Goal: Task Accomplishment & Management: Use online tool/utility

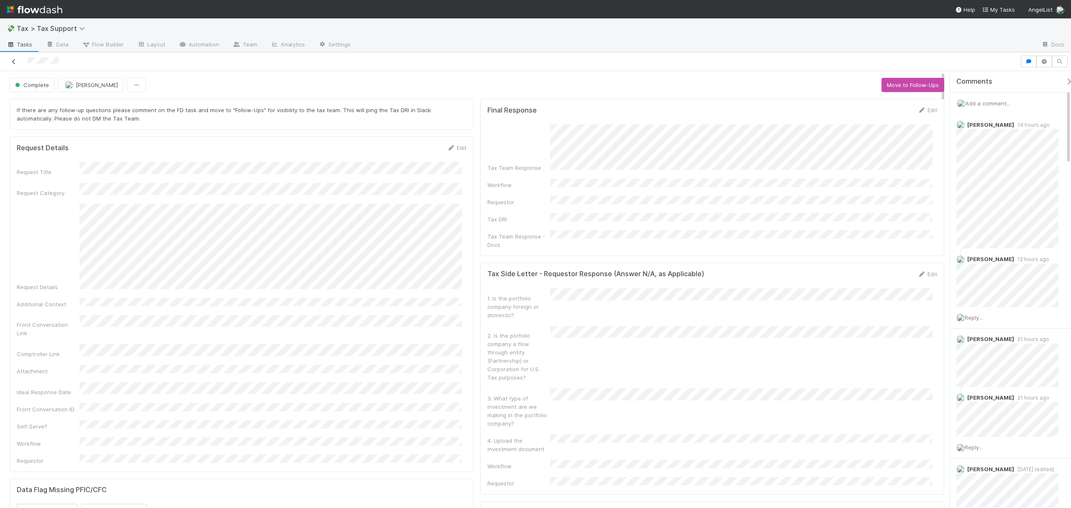
click at [16, 59] on link at bounding box center [14, 61] width 8 height 8
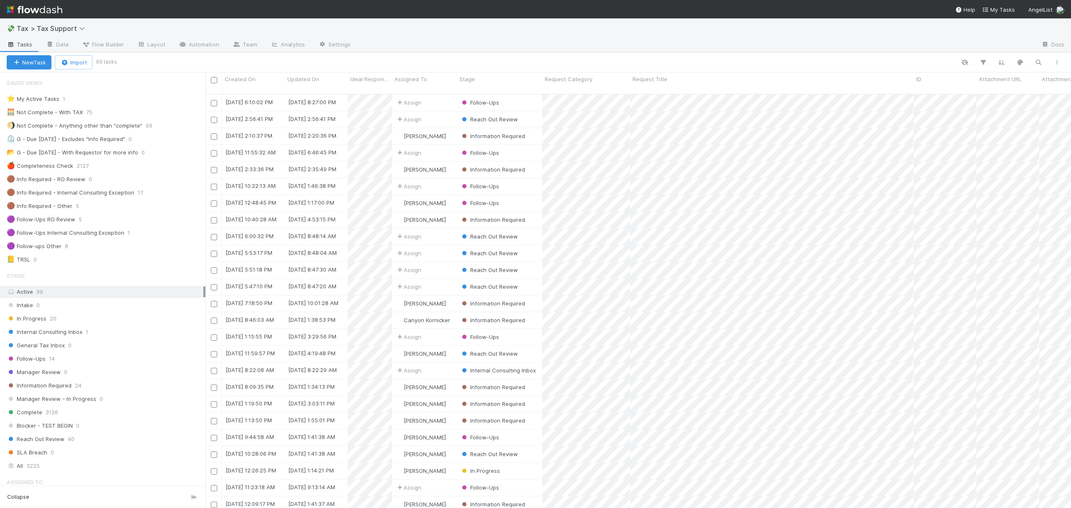
scroll to position [412, 857]
click at [91, 251] on div "🟣 Follow-ups Other 8" at bounding box center [106, 246] width 199 height 10
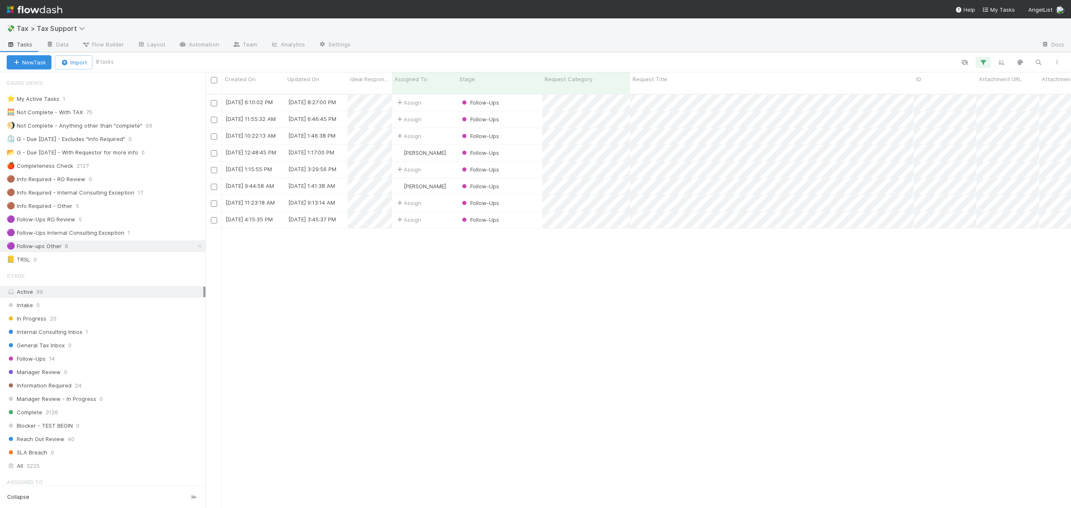
scroll to position [412, 857]
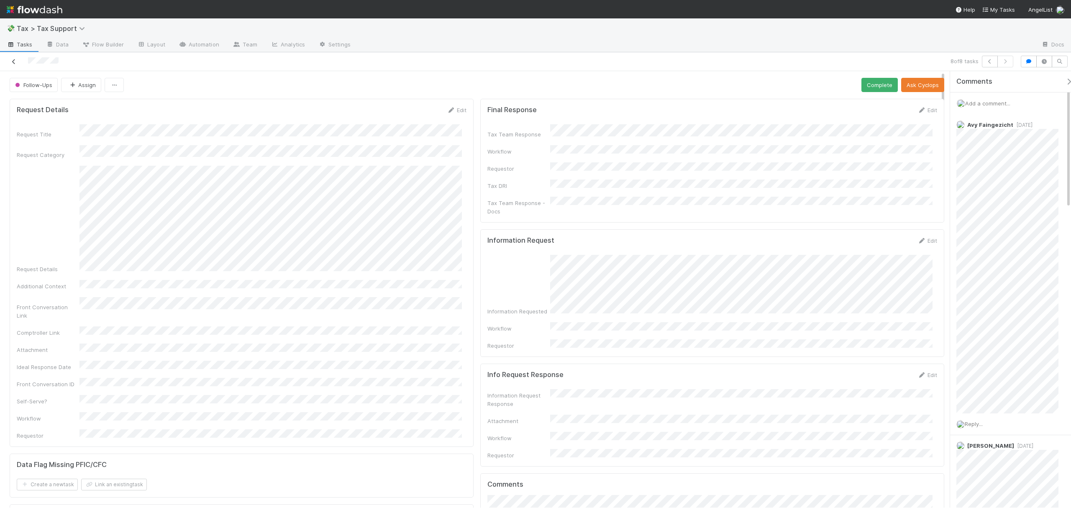
click at [10, 62] on icon at bounding box center [14, 61] width 8 height 5
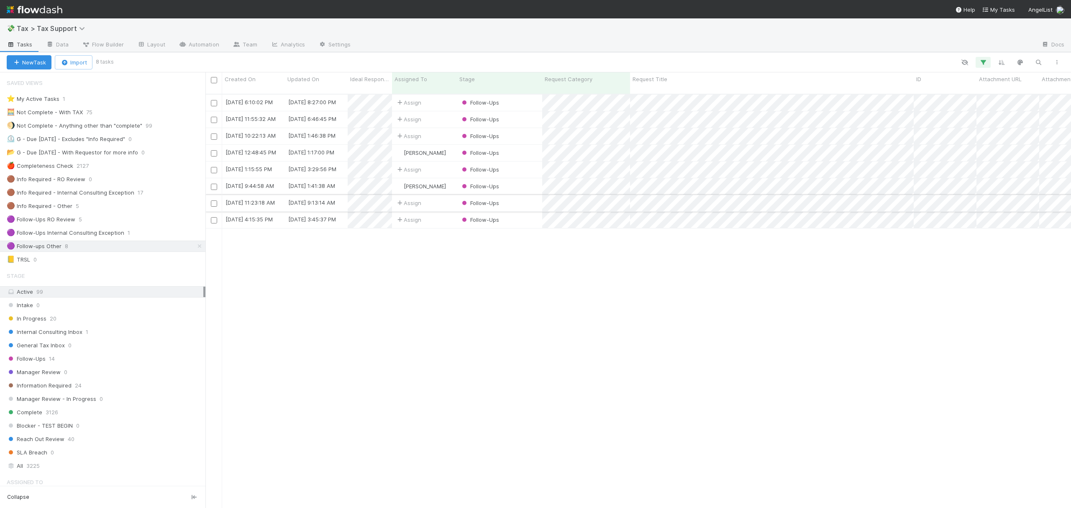
scroll to position [412, 857]
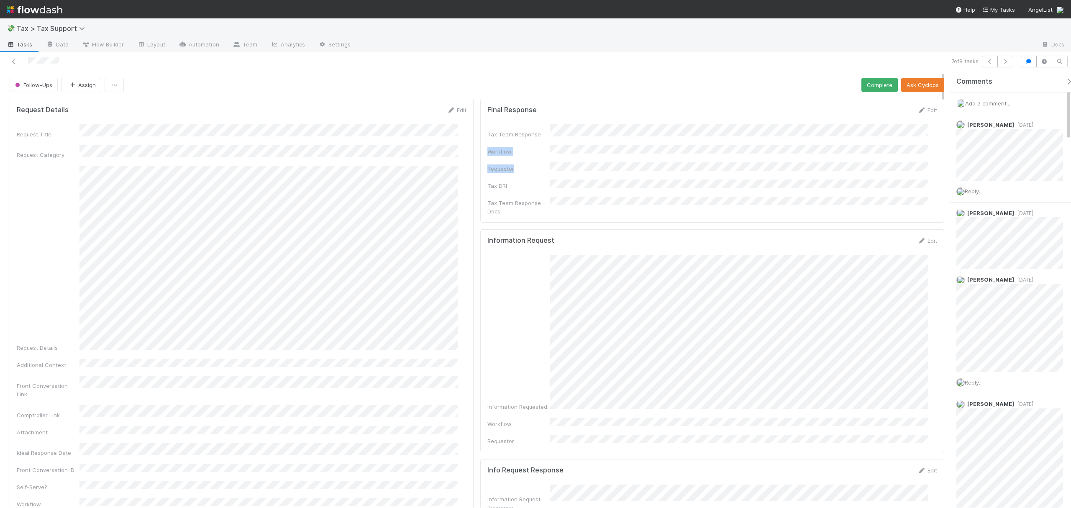
drag, startPoint x: 933, startPoint y: 116, endPoint x: 934, endPoint y: 162, distance: 46.0
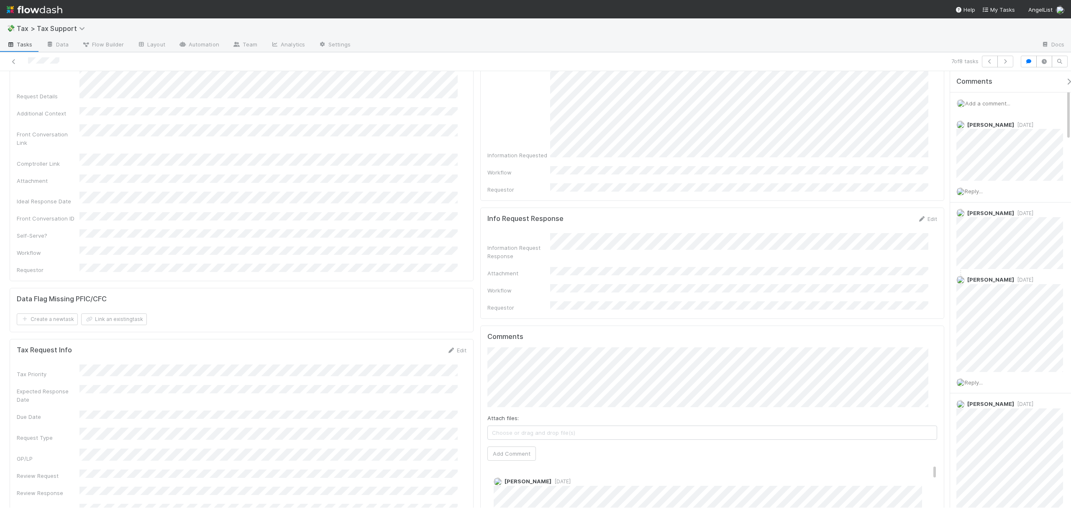
drag, startPoint x: 934, startPoint y: 145, endPoint x: 936, endPoint y: 202, distance: 57.7
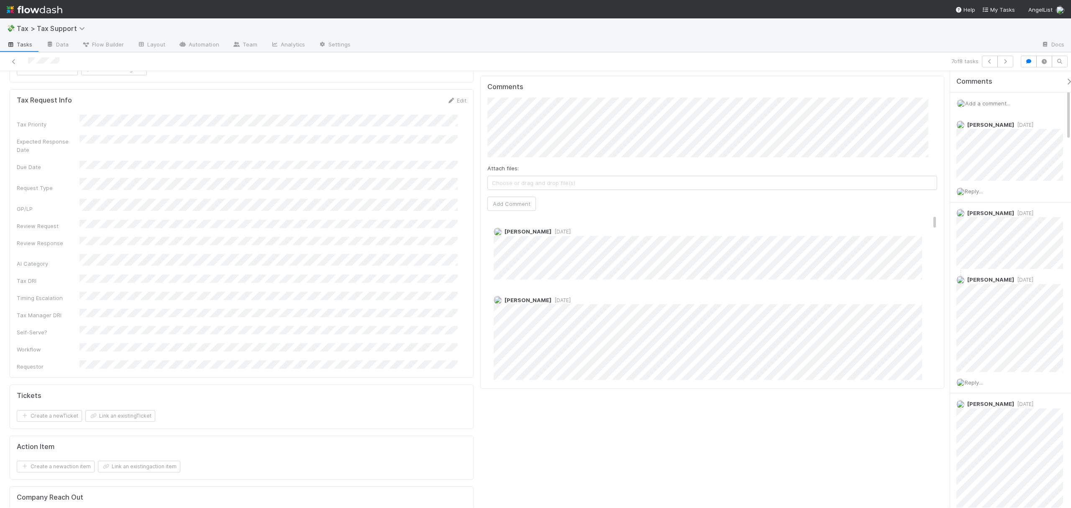
scroll to position [507, 0]
drag, startPoint x: 934, startPoint y: 155, endPoint x: 939, endPoint y: 263, distance: 108.0
click at [939, 263] on div "Follow-Ups Assign Complete Ask Cyclops Request Details Edit Request Title Reque…" at bounding box center [535, 289] width 1071 height 436
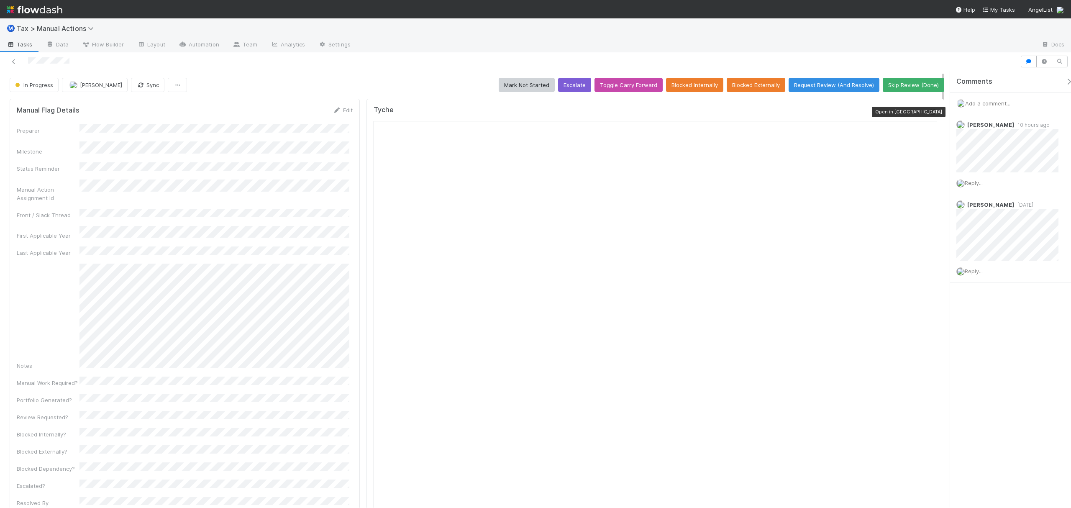
click at [929, 113] on icon at bounding box center [933, 111] width 8 height 5
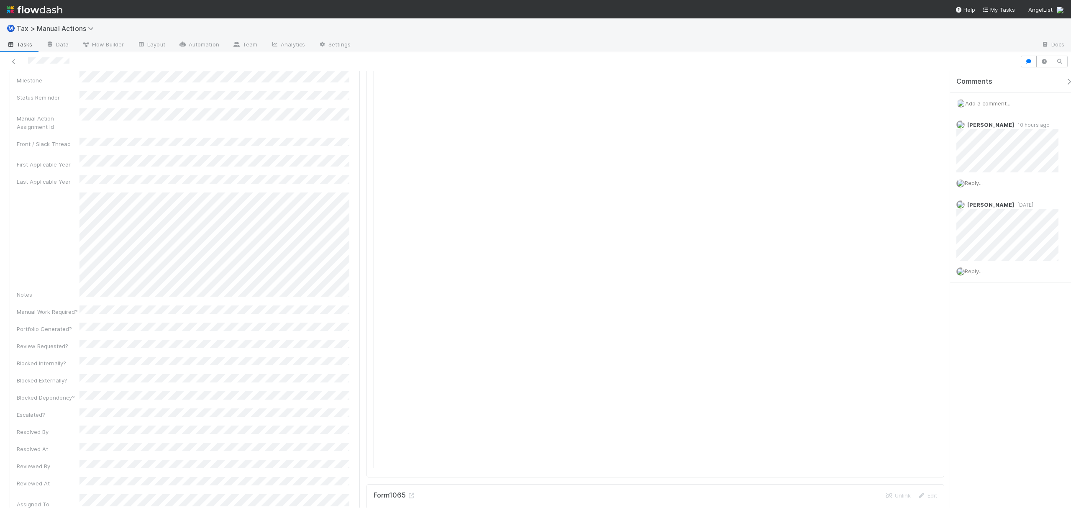
scroll to position [79, 0]
drag, startPoint x: 942, startPoint y: 126, endPoint x: 944, endPoint y: 139, distance: 13.1
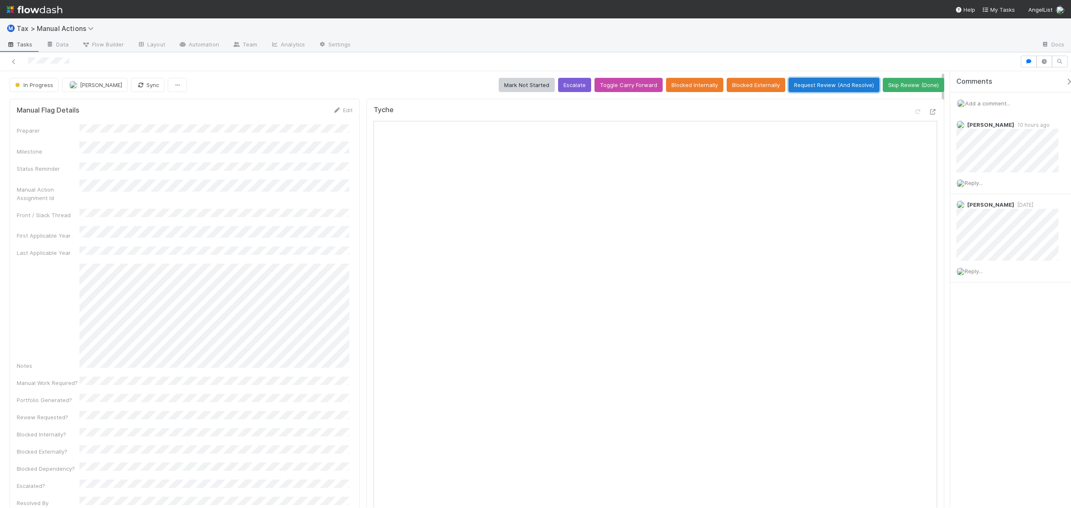
click at [810, 83] on button "Request Review (And Resolve)" at bounding box center [833, 85] width 91 height 14
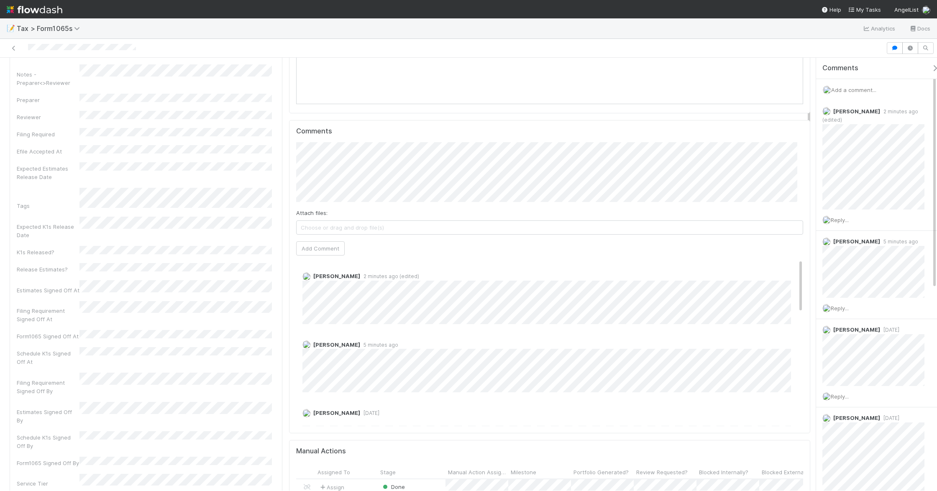
scroll to position [211, 0]
drag, startPoint x: 808, startPoint y: 173, endPoint x: 808, endPoint y: 178, distance: 4.6
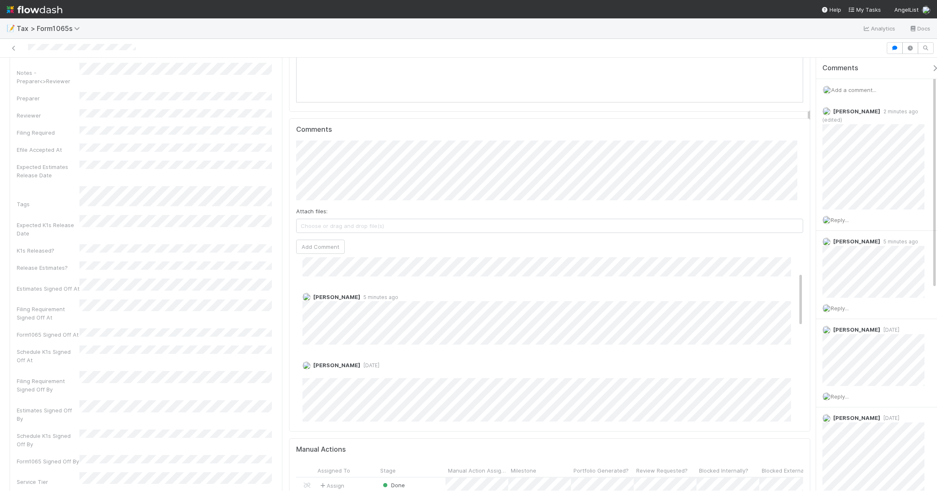
scroll to position [0, 0]
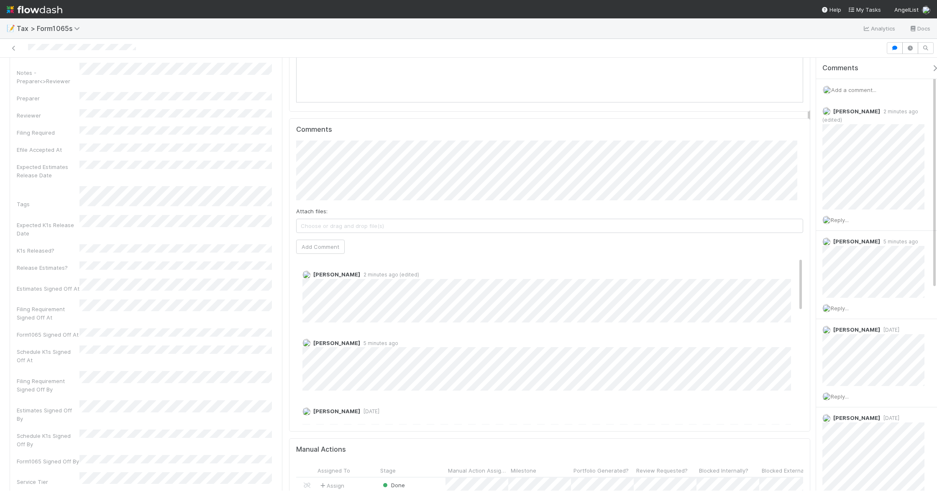
drag, startPoint x: 791, startPoint y: 274, endPoint x: 792, endPoint y: 215, distance: 58.6
click at [792, 215] on div "Comments Attach files: Choose or drag and drop file(s) Add Comment Amy Gregoriu…" at bounding box center [549, 274] width 507 height 299
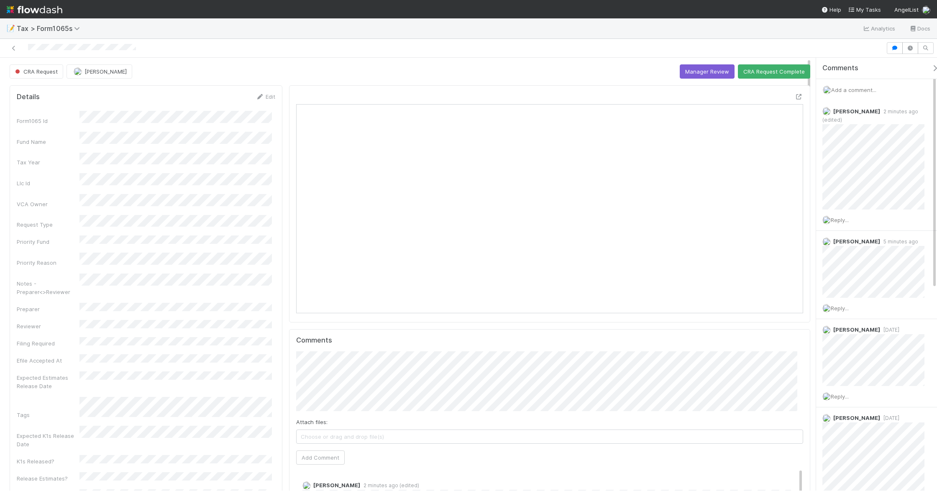
drag, startPoint x: 808, startPoint y: 172, endPoint x: 808, endPoint y: 105, distance: 66.9
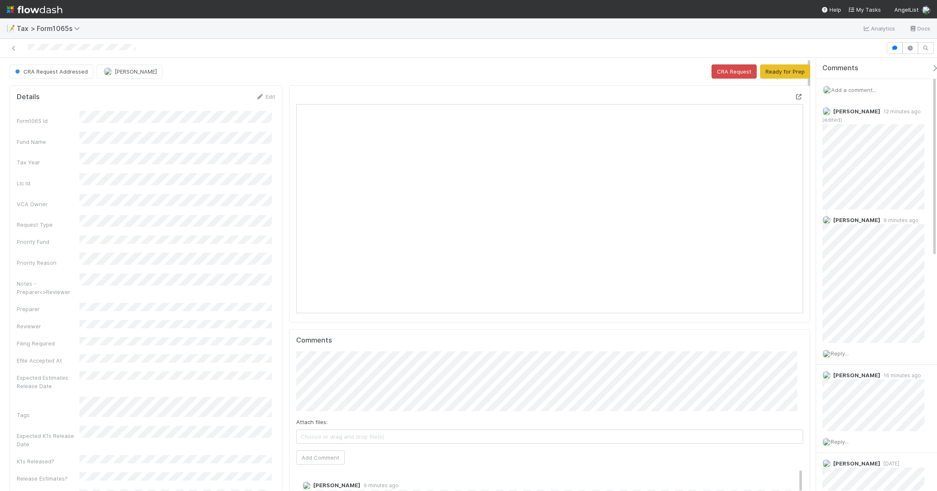
click at [795, 99] on icon at bounding box center [799, 96] width 8 height 5
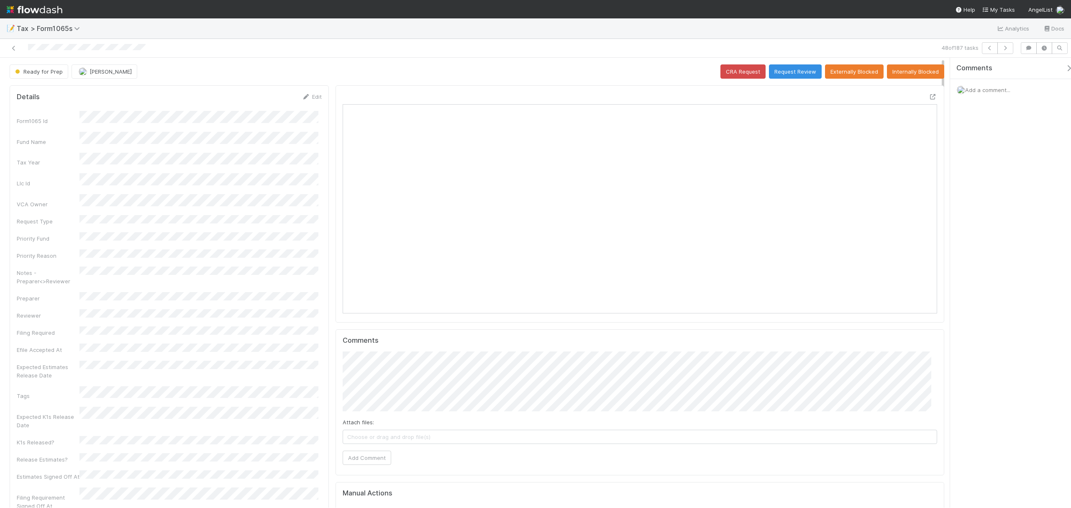
scroll to position [161, 580]
click at [770, 69] on button "Request Review" at bounding box center [795, 71] width 53 height 14
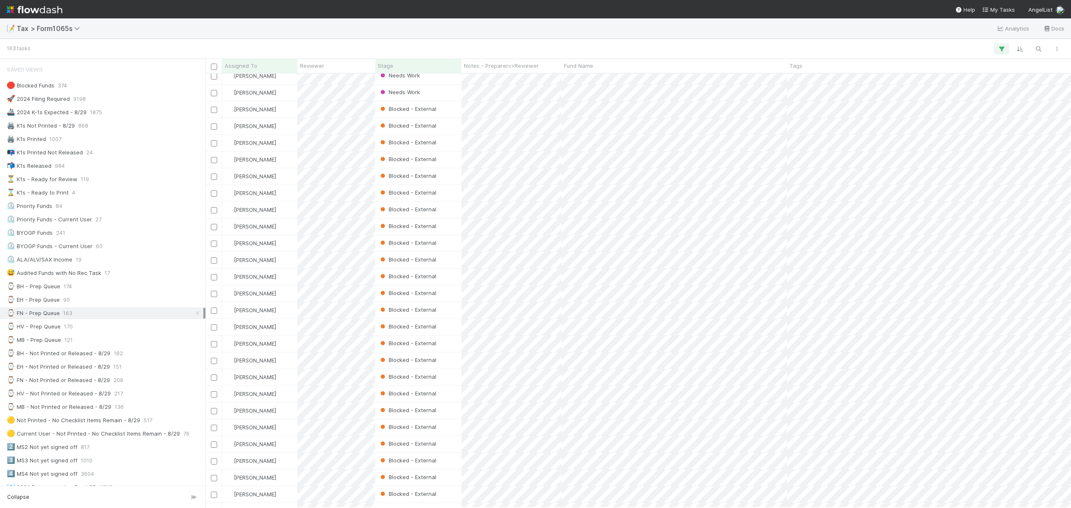
scroll to position [593, 0]
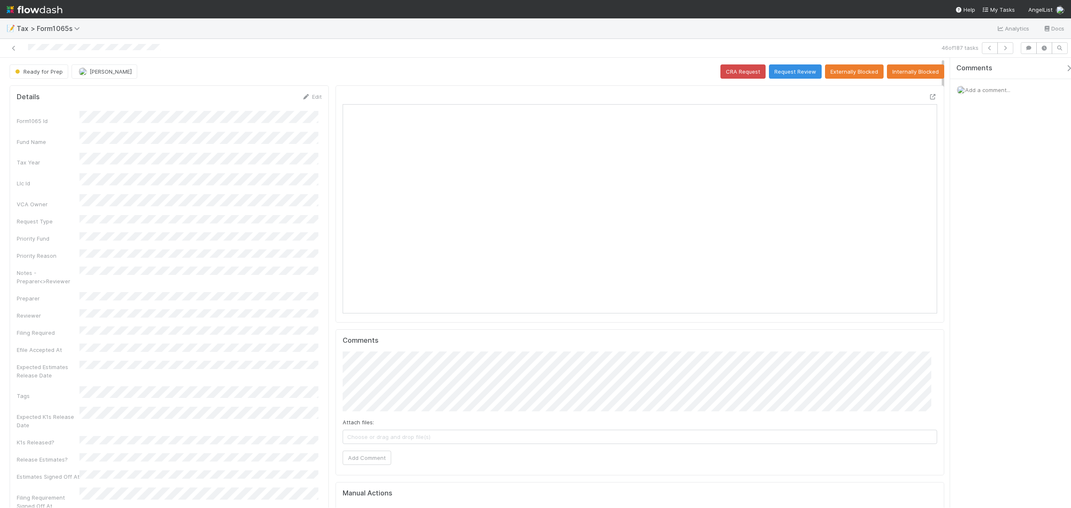
scroll to position [161, 580]
click at [929, 99] on icon at bounding box center [933, 96] width 8 height 5
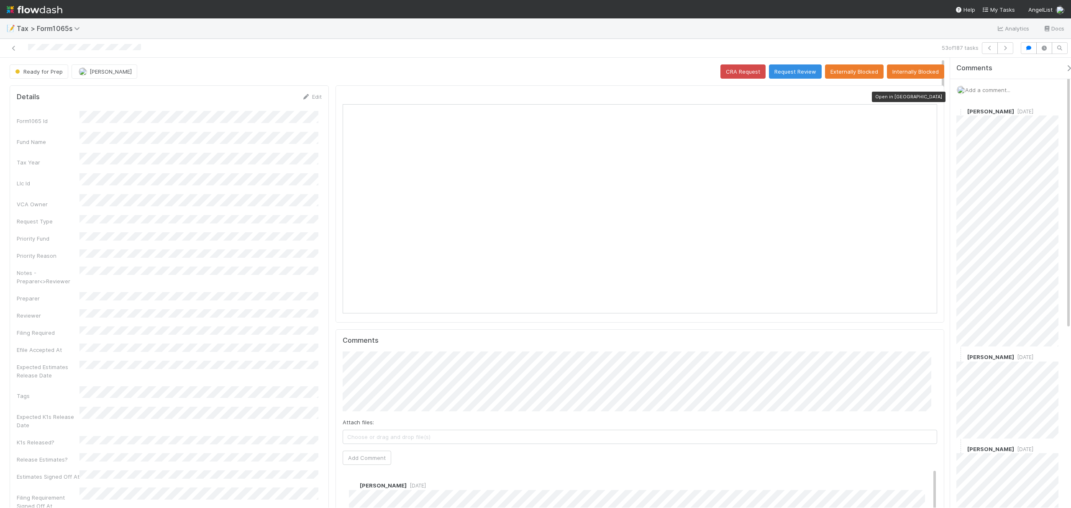
click at [929, 100] on icon at bounding box center [933, 96] width 8 height 5
click at [781, 74] on button "Request Review" at bounding box center [795, 71] width 53 height 14
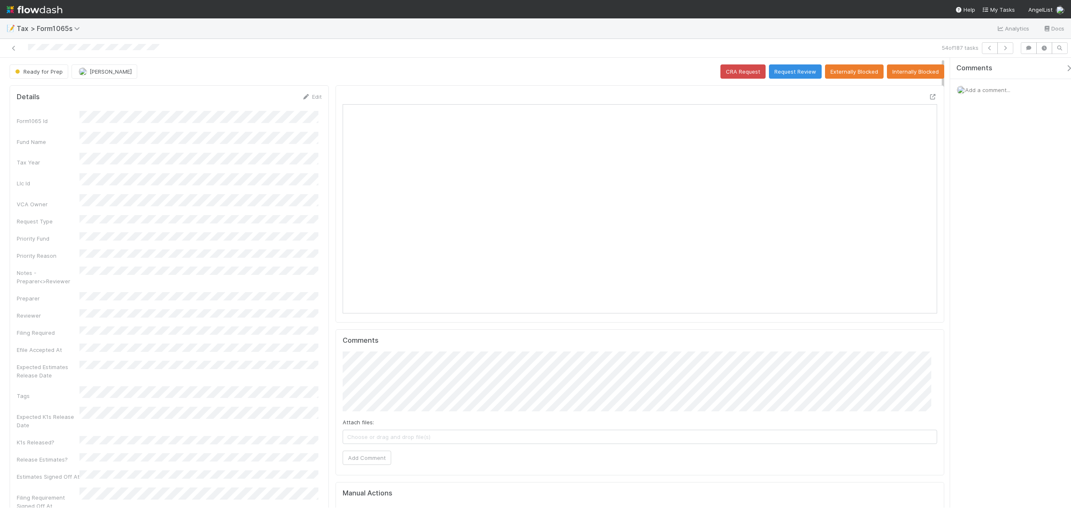
scroll to position [161, 580]
click at [929, 94] on div at bounding box center [933, 96] width 8 height 8
click at [792, 72] on button "Request Review" at bounding box center [795, 71] width 53 height 14
click at [803, 95] on icon at bounding box center [933, 96] width 8 height 5
click at [790, 69] on button "Request Review" at bounding box center [795, 71] width 53 height 14
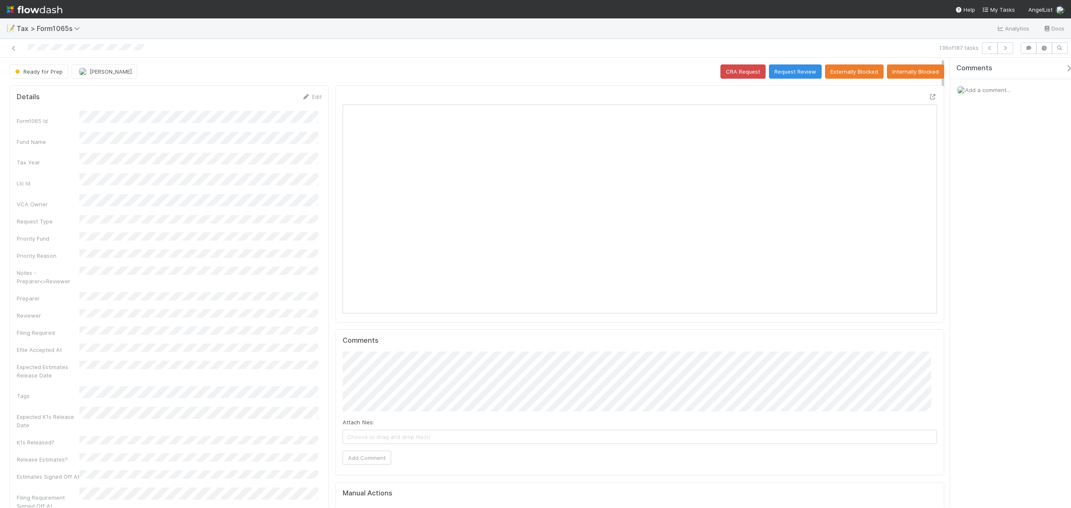
scroll to position [161, 580]
click at [803, 97] on icon at bounding box center [933, 96] width 8 height 5
click at [803, 96] on icon at bounding box center [933, 96] width 8 height 5
click at [779, 71] on button "Request Review" at bounding box center [795, 71] width 53 height 14
click at [803, 95] on icon at bounding box center [933, 96] width 8 height 5
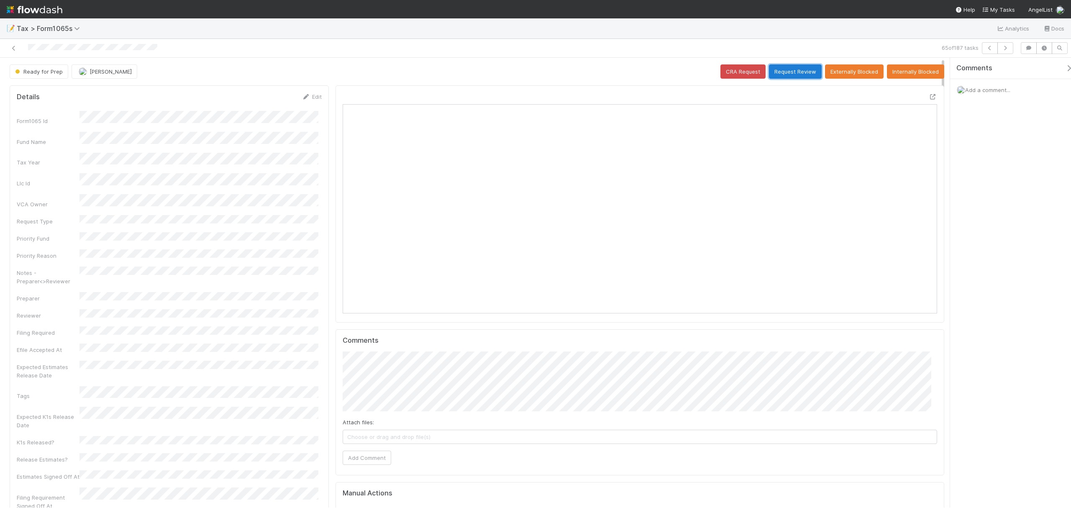
click at [802, 69] on button "Request Review" at bounding box center [795, 71] width 53 height 14
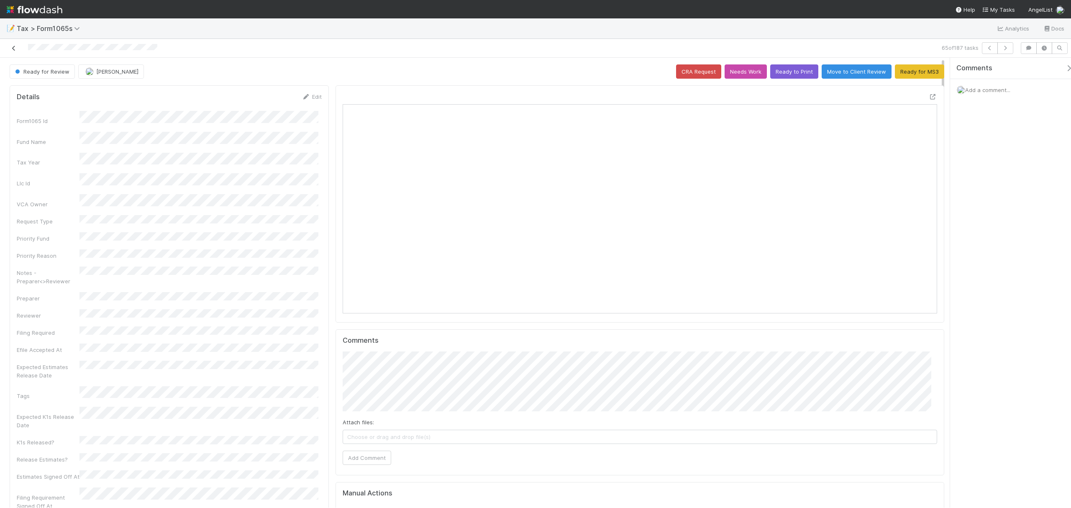
click at [13, 46] on icon at bounding box center [14, 48] width 8 height 5
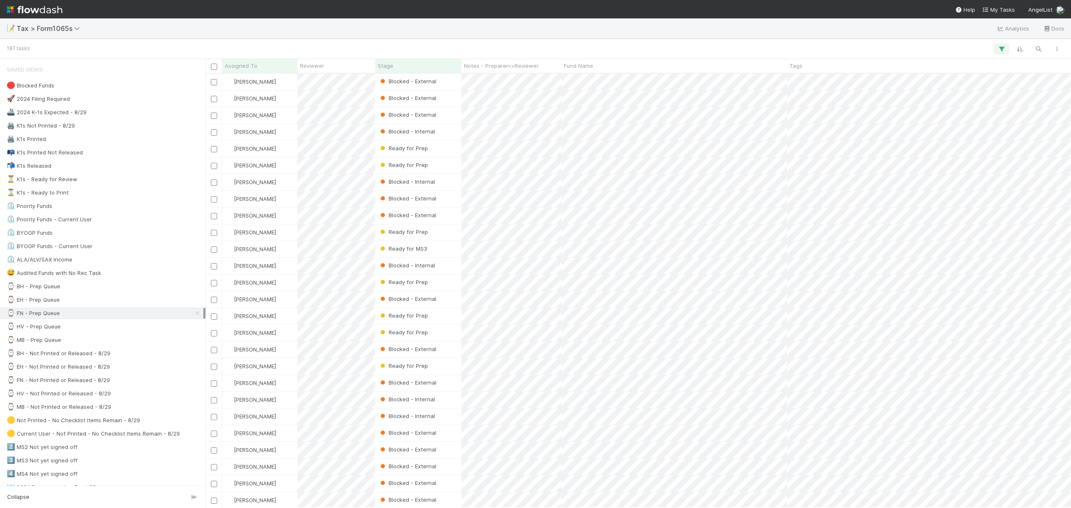
scroll to position [425, 857]
click at [131, 381] on div "⌚ FN - Not Printed or Released - 8/29 206" at bounding box center [105, 380] width 197 height 10
click at [407, 66] on div "Stage" at bounding box center [419, 65] width 82 height 8
click at [420, 82] on div "Sort First → Last" at bounding box center [426, 81] width 95 height 13
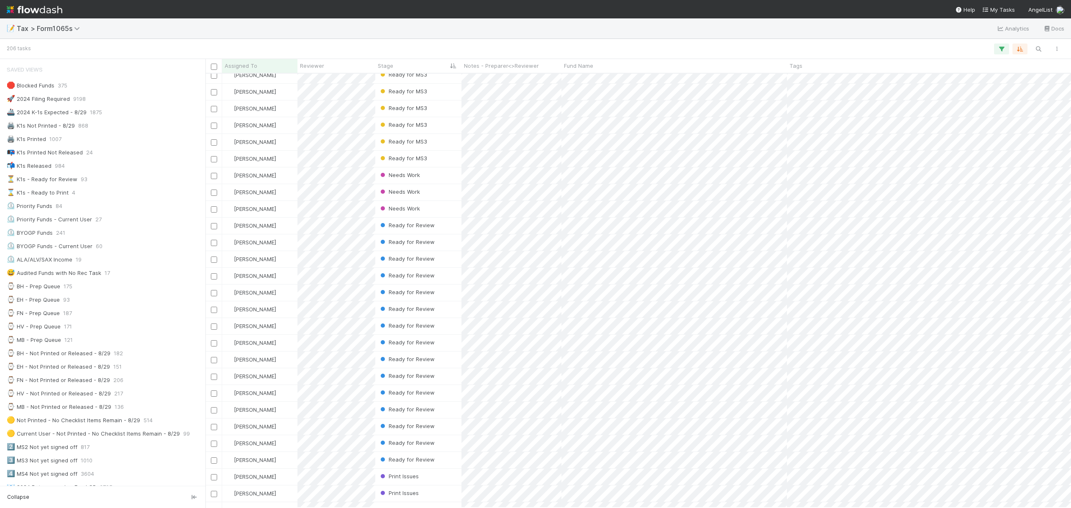
scroll to position [1371, 0]
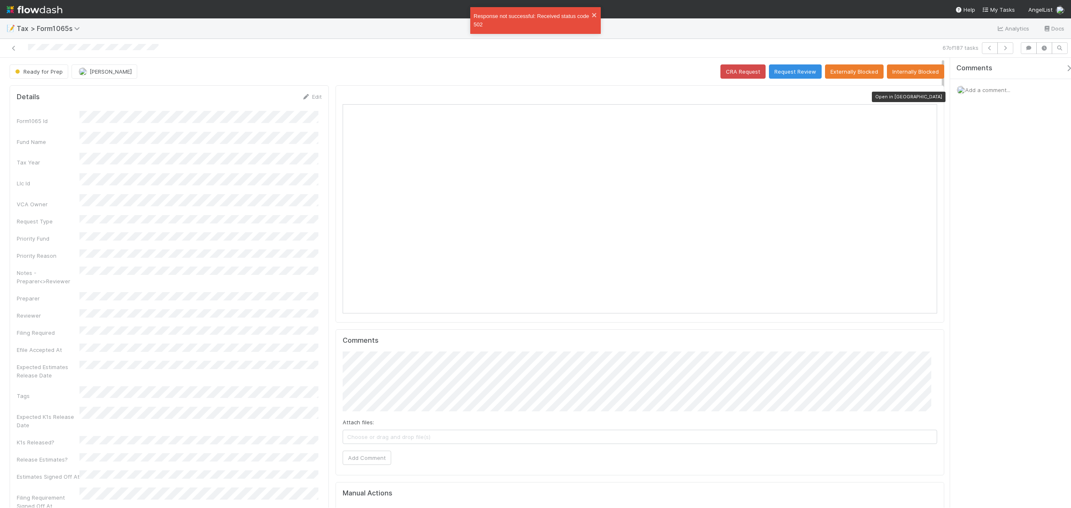
click at [803, 93] on div at bounding box center [933, 96] width 8 height 8
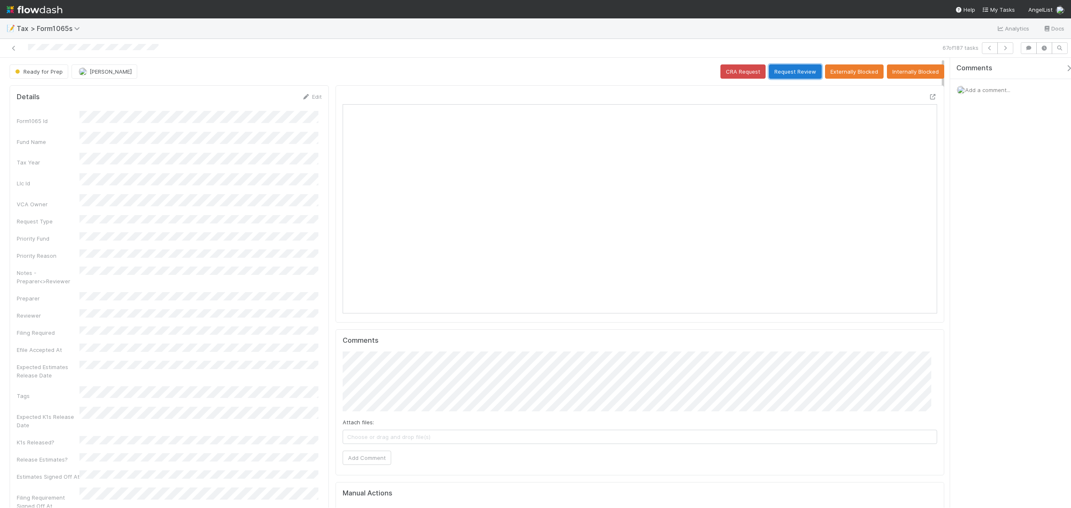
click at [792, 75] on button "Request Review" at bounding box center [795, 71] width 53 height 14
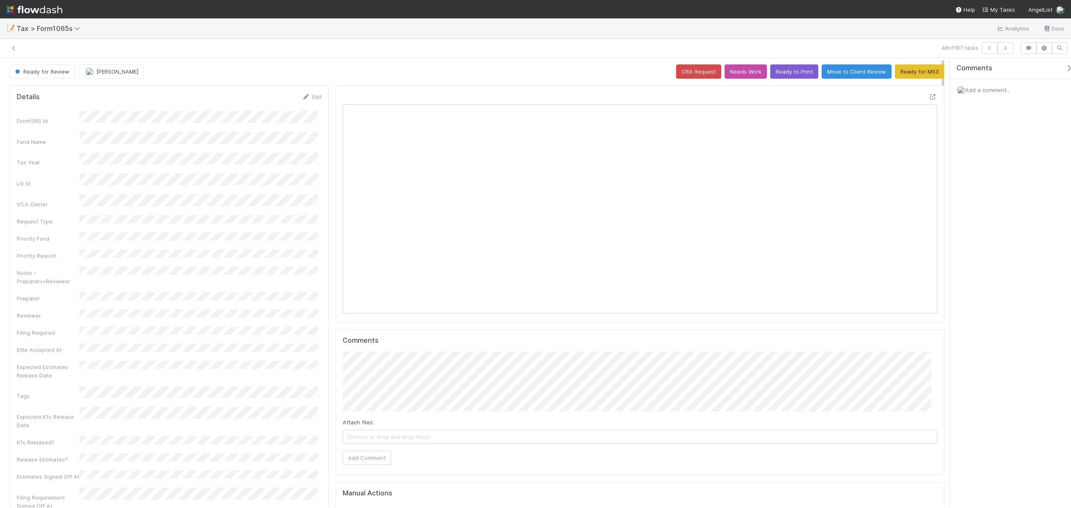
scroll to position [9, 8]
click at [803, 98] on icon at bounding box center [933, 96] width 8 height 5
click at [803, 100] on icon at bounding box center [933, 96] width 8 height 5
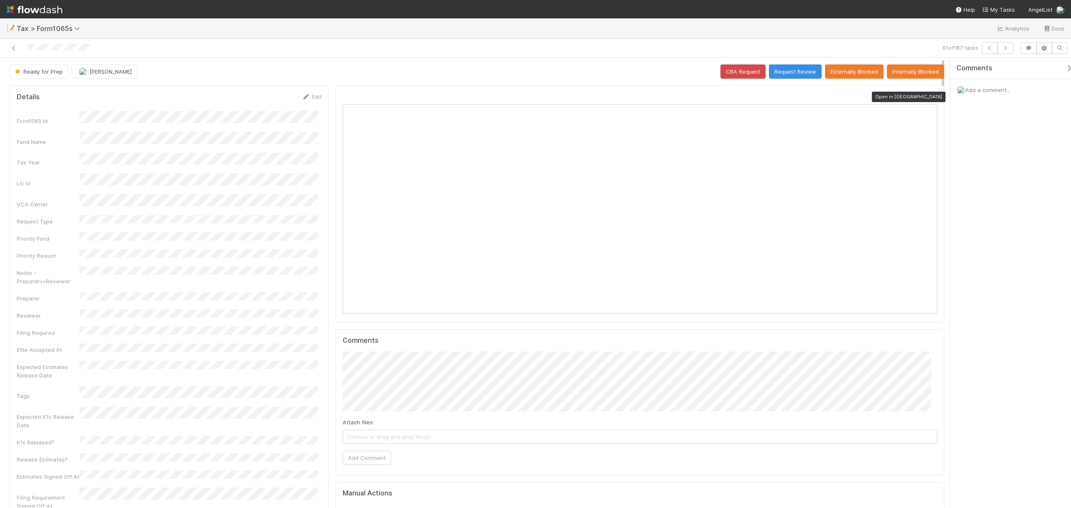
click at [803, 95] on icon at bounding box center [933, 96] width 8 height 5
click at [793, 73] on button "Request Review" at bounding box center [795, 71] width 53 height 14
click at [803, 98] on icon at bounding box center [933, 96] width 8 height 5
click at [803, 97] on icon at bounding box center [933, 96] width 8 height 5
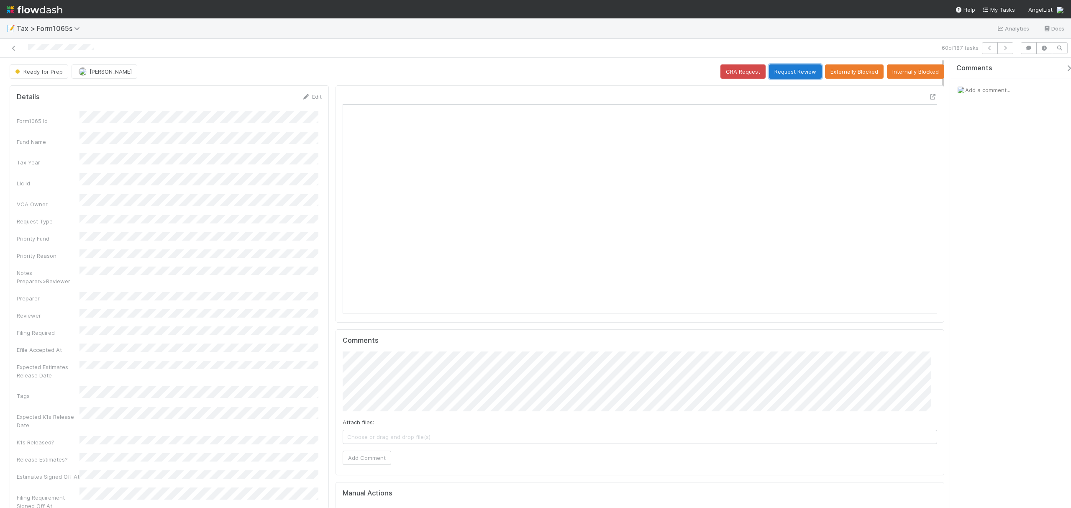
click at [790, 76] on button "Request Review" at bounding box center [795, 71] width 53 height 14
click at [803, 98] on icon at bounding box center [933, 96] width 8 height 5
click at [793, 71] on button "Request Review" at bounding box center [795, 71] width 53 height 14
click at [803, 93] on div at bounding box center [933, 96] width 8 height 8
click at [782, 74] on button "Request Review" at bounding box center [795, 71] width 53 height 14
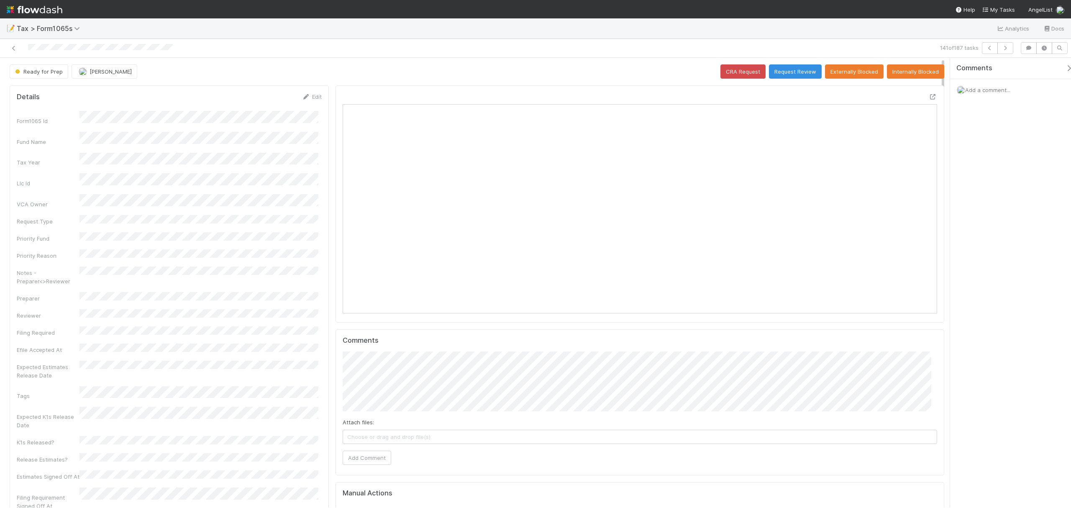
click at [803, 92] on div at bounding box center [639, 203] width 609 height 237
click at [803, 98] on icon at bounding box center [933, 96] width 8 height 5
click at [796, 68] on button "Request Review" at bounding box center [795, 71] width 53 height 14
click at [929, 96] on icon at bounding box center [933, 96] width 8 height 5
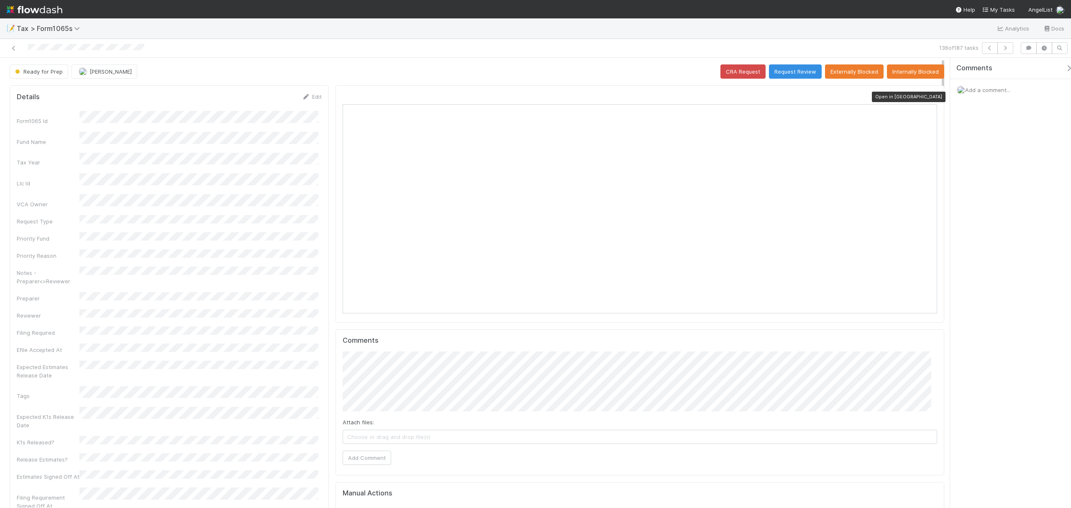
click at [929, 98] on icon at bounding box center [933, 96] width 8 height 5
click at [803, 96] on icon at bounding box center [933, 96] width 8 height 5
click at [778, 76] on button "Request Review" at bounding box center [795, 71] width 53 height 14
click at [803, 98] on icon at bounding box center [933, 96] width 8 height 5
click at [782, 74] on button "Request Review" at bounding box center [795, 71] width 53 height 14
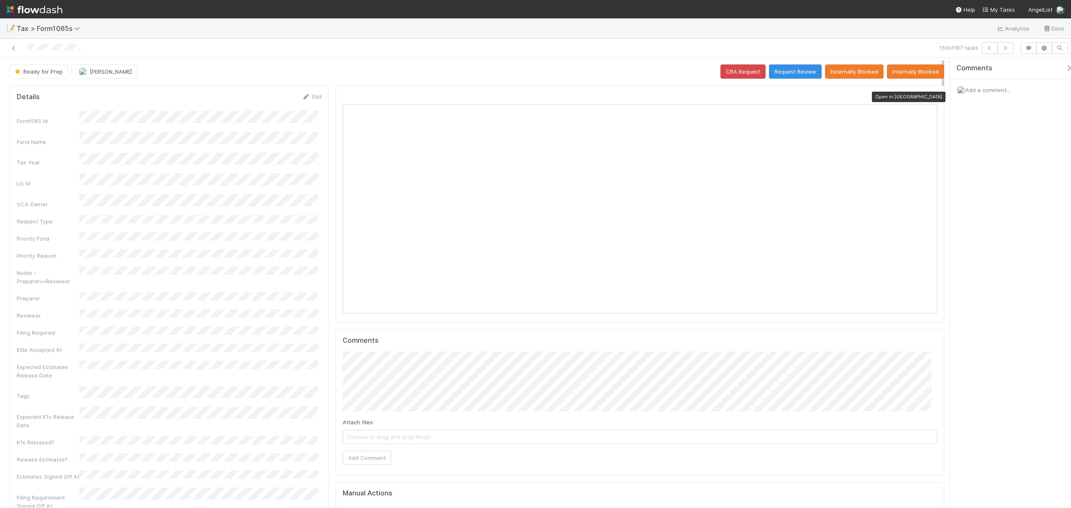
click at [803, 101] on div at bounding box center [933, 96] width 8 height 8
click at [795, 68] on button "Request Review" at bounding box center [795, 71] width 53 height 14
click at [803, 96] on icon at bounding box center [933, 96] width 8 height 5
click at [788, 72] on button "Request Review" at bounding box center [795, 71] width 53 height 14
click at [803, 97] on icon at bounding box center [933, 96] width 8 height 5
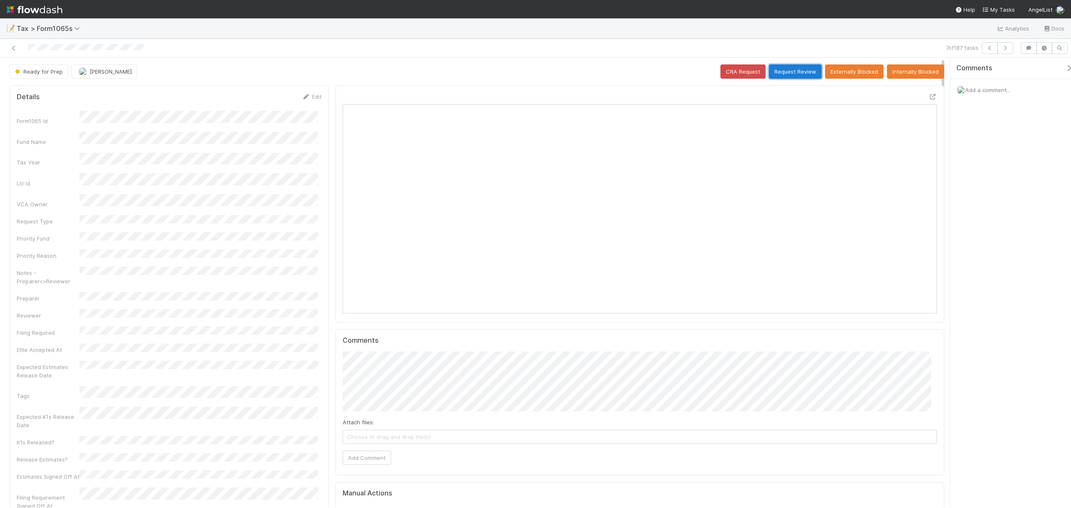
click at [790, 71] on button "Request Review" at bounding box center [795, 71] width 53 height 14
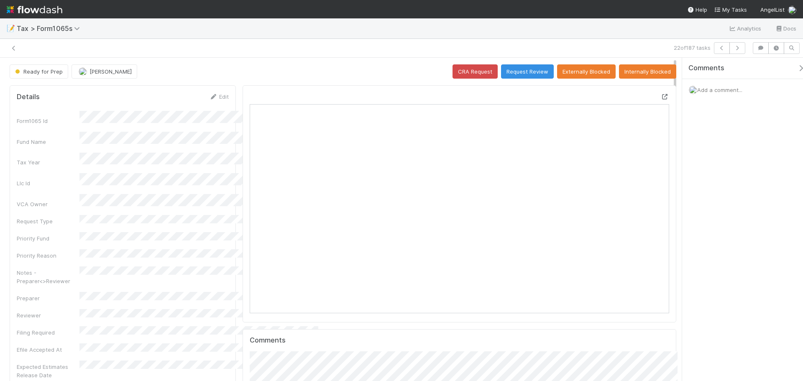
click at [669, 96] on icon at bounding box center [665, 96] width 8 height 5
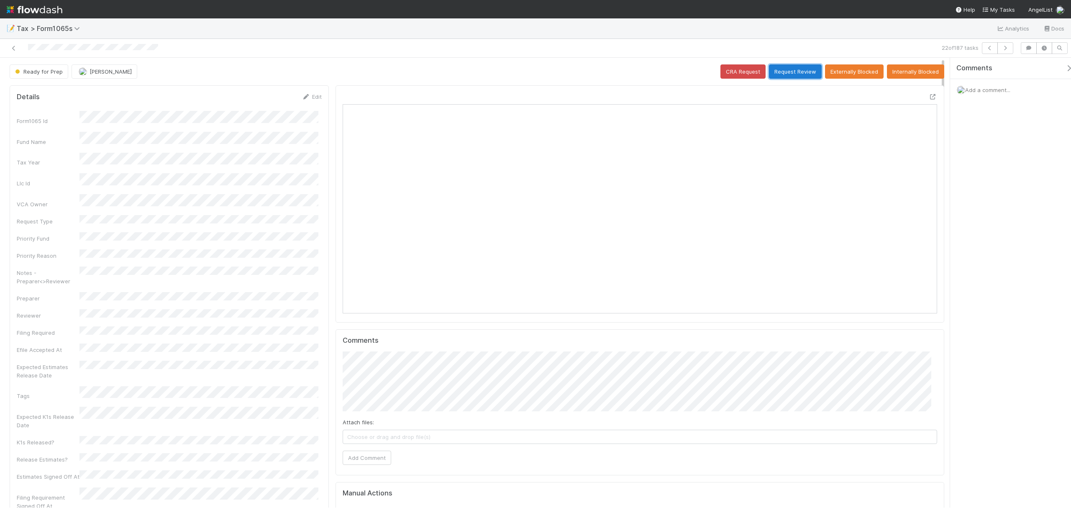
click at [790, 76] on button "Request Review" at bounding box center [795, 71] width 53 height 14
click at [803, 99] on icon at bounding box center [933, 96] width 8 height 5
click at [783, 74] on button "Request Review" at bounding box center [795, 71] width 53 height 14
click at [803, 99] on icon at bounding box center [933, 96] width 8 height 5
click at [783, 74] on button "Request Review" at bounding box center [795, 71] width 53 height 14
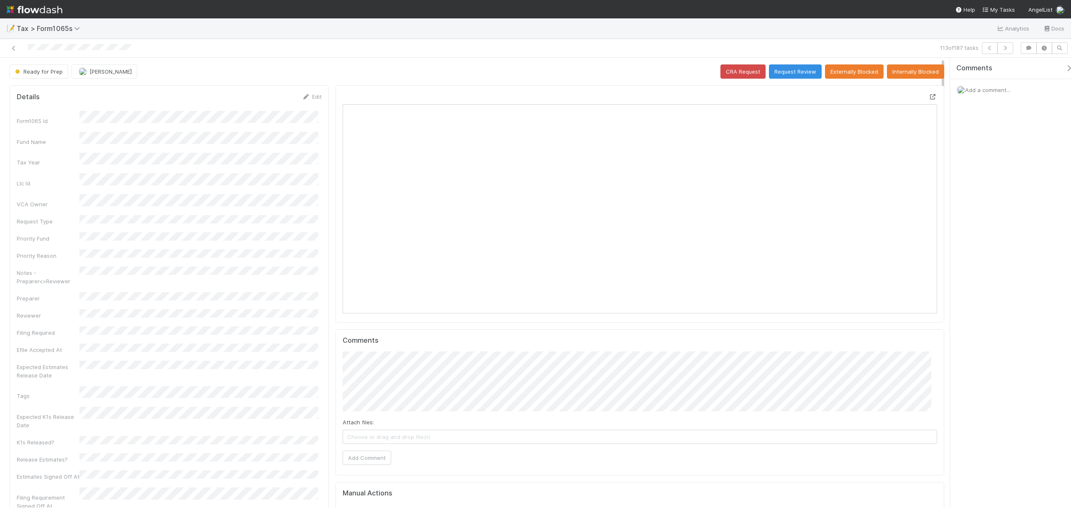
click at [803, 96] on icon at bounding box center [933, 96] width 8 height 5
click at [803, 100] on icon at bounding box center [933, 96] width 8 height 5
click at [788, 71] on button "Request Review" at bounding box center [795, 71] width 53 height 14
click at [803, 96] on icon at bounding box center [933, 96] width 8 height 5
click at [783, 76] on button "Request Review" at bounding box center [795, 71] width 53 height 14
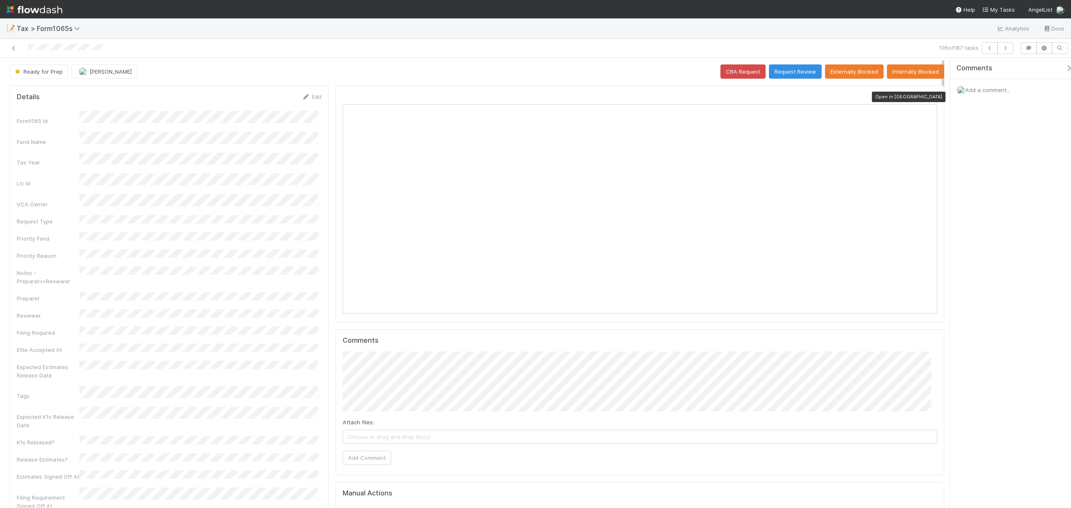
click at [803, 97] on icon at bounding box center [933, 96] width 8 height 5
click at [778, 72] on button "Request Review" at bounding box center [795, 71] width 53 height 14
click at [790, 71] on button "Request Review" at bounding box center [795, 71] width 53 height 14
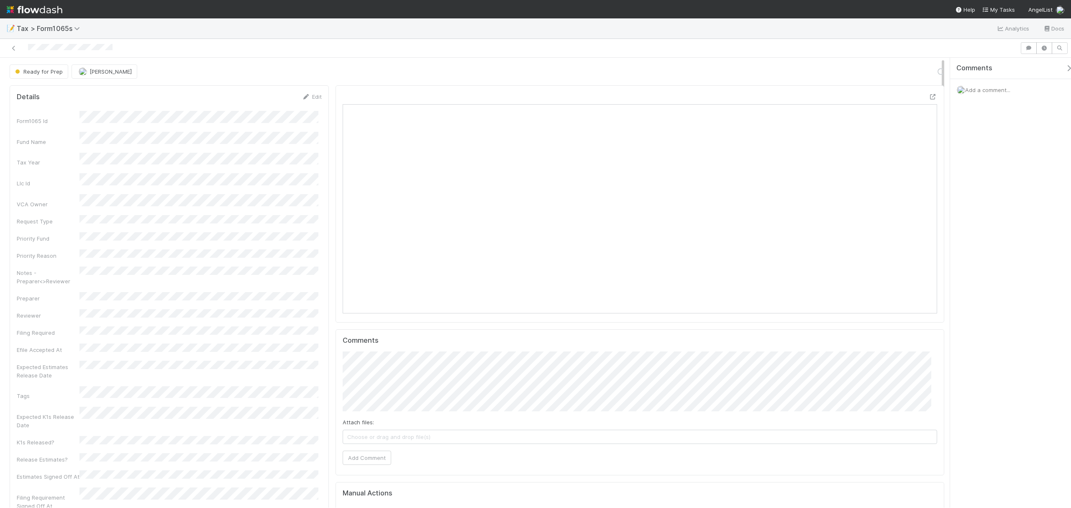
scroll to position [161, 293]
click at [803, 98] on icon at bounding box center [933, 96] width 8 height 5
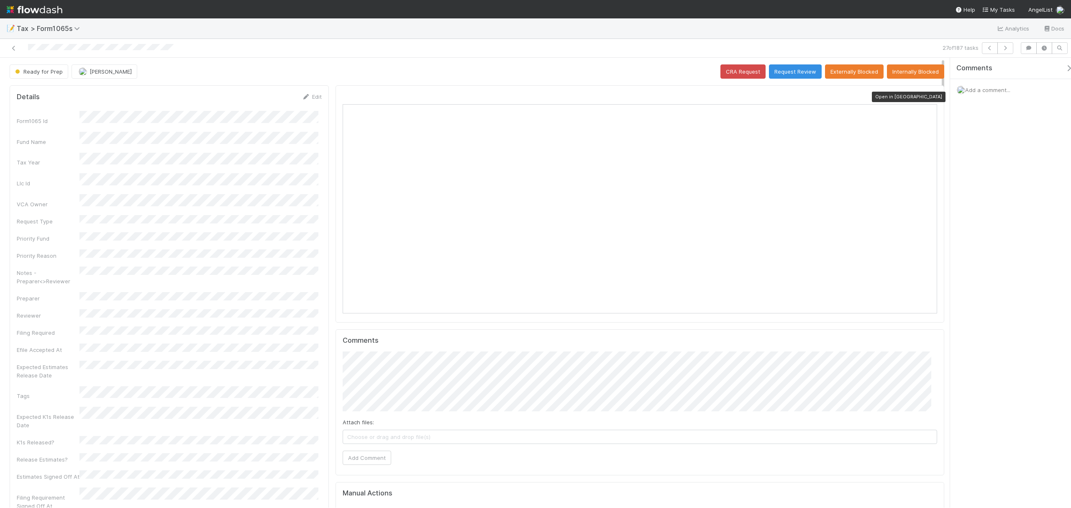
click at [803, 96] on icon at bounding box center [933, 96] width 8 height 5
click at [778, 73] on button "Request Review" at bounding box center [795, 71] width 53 height 14
click at [803, 96] on icon at bounding box center [933, 96] width 8 height 5
click at [790, 71] on button "Request Review" at bounding box center [795, 71] width 53 height 14
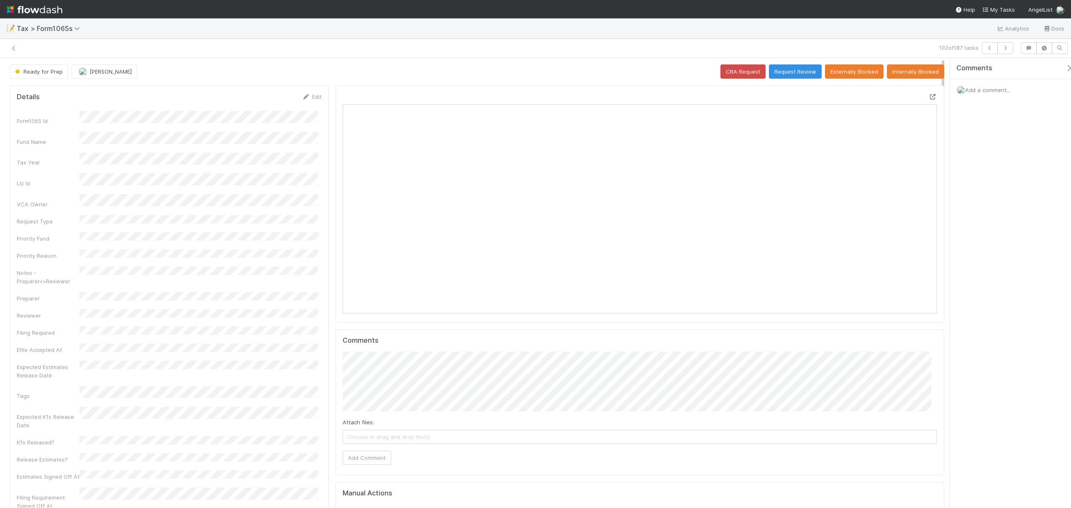
scroll to position [9, 9]
click at [803, 98] on icon at bounding box center [933, 96] width 8 height 5
click at [803, 95] on icon at bounding box center [933, 96] width 8 height 5
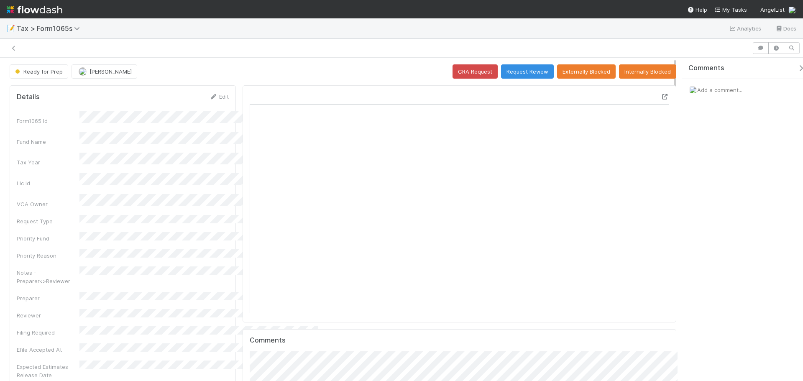
click at [669, 101] on div at bounding box center [665, 96] width 8 height 8
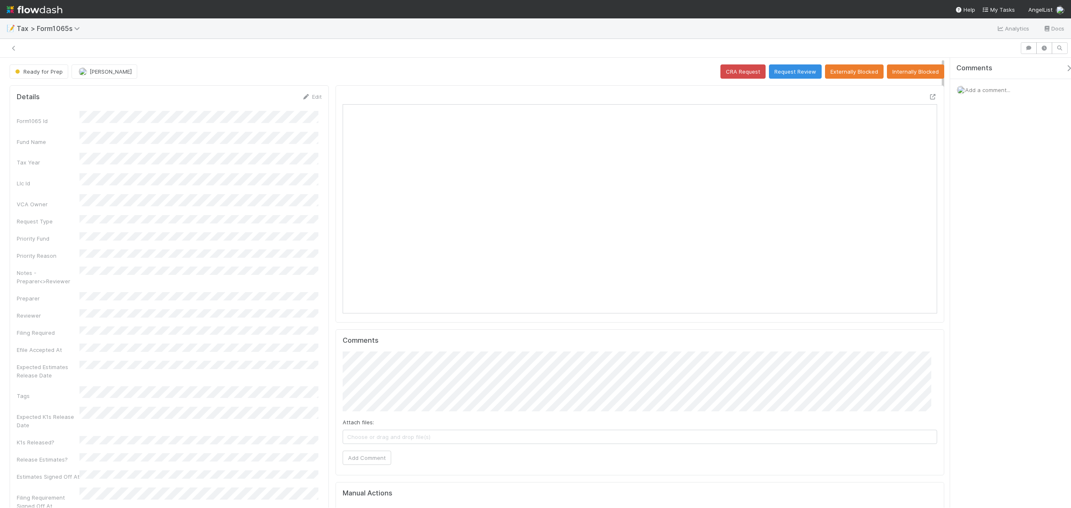
scroll to position [9, 8]
click at [792, 69] on button "Request Review" at bounding box center [795, 71] width 53 height 14
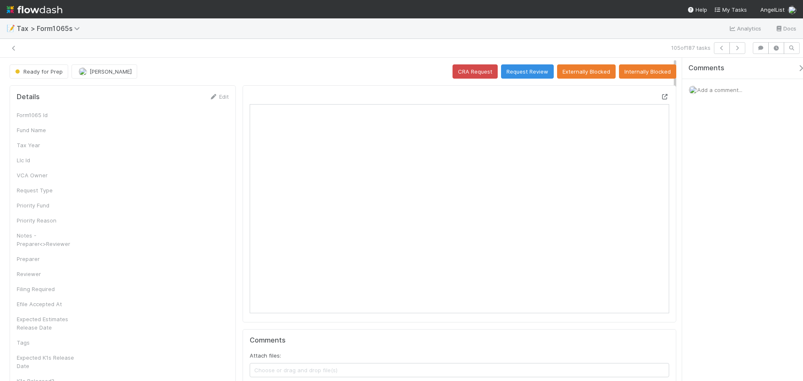
click at [669, 99] on icon at bounding box center [665, 96] width 8 height 5
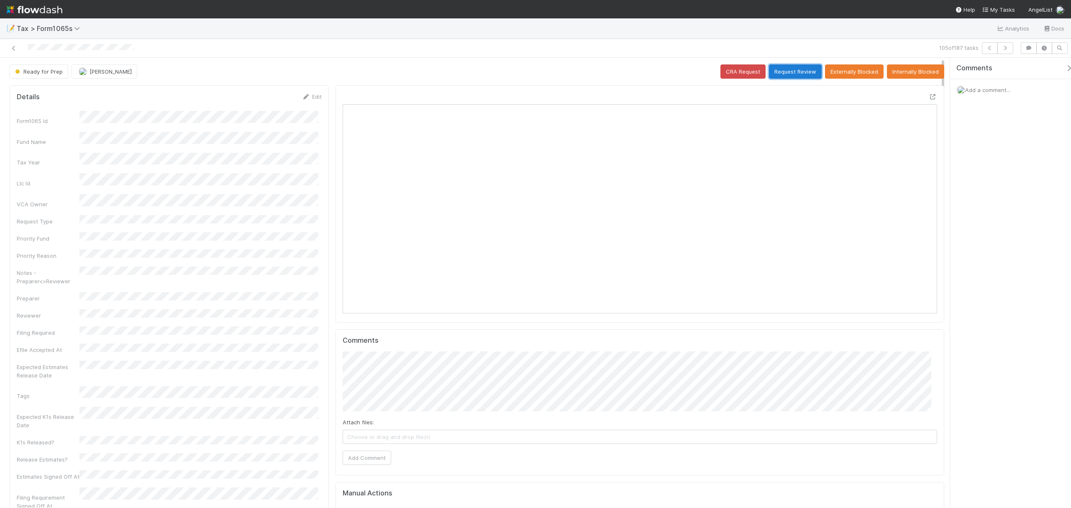
click at [784, 75] on button "Request Review" at bounding box center [795, 71] width 53 height 14
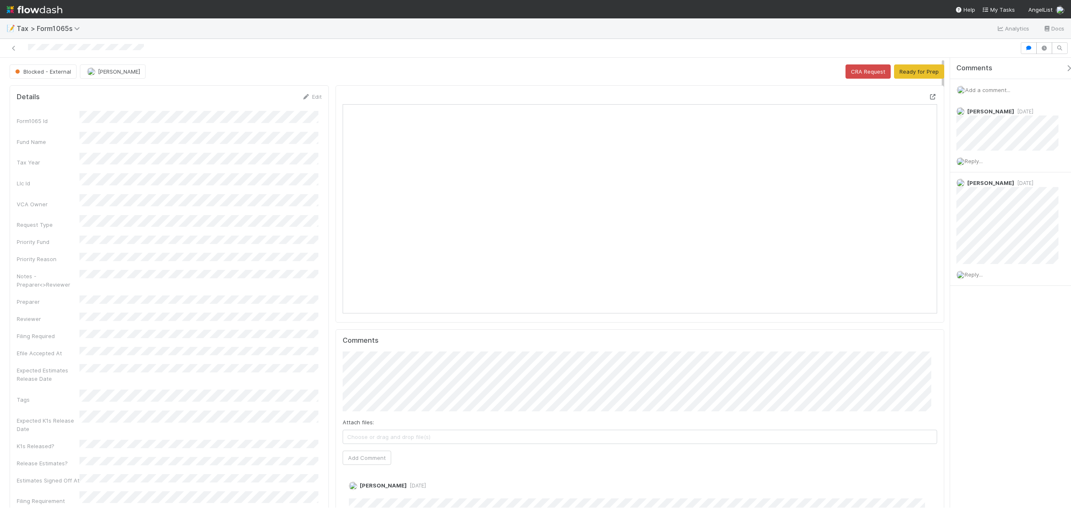
click at [803, 98] on icon at bounding box center [933, 96] width 8 height 5
click at [803, 73] on button "Ready for Prep" at bounding box center [919, 71] width 50 height 14
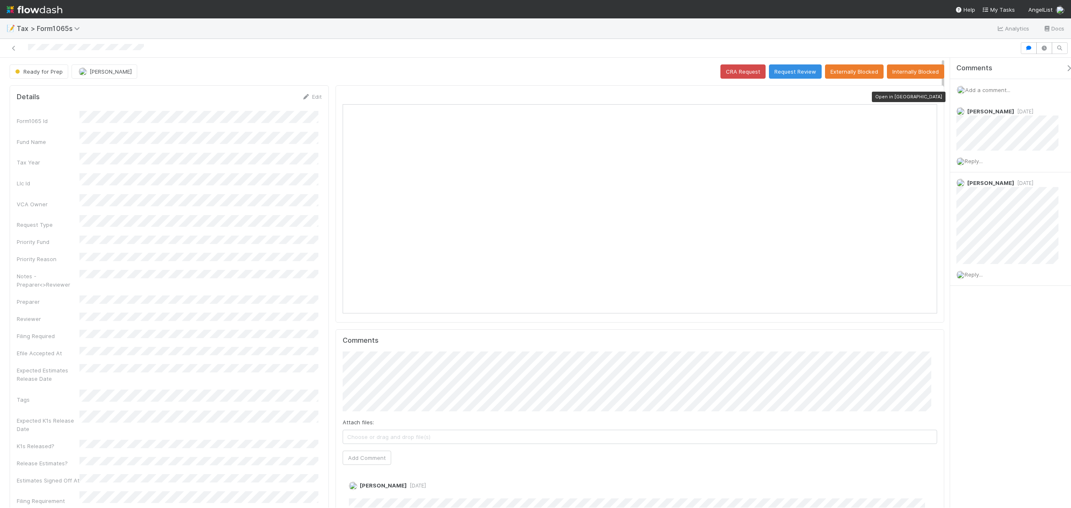
click at [803, 96] on icon at bounding box center [933, 96] width 8 height 5
click at [783, 73] on button "Request Review" at bounding box center [795, 71] width 53 height 14
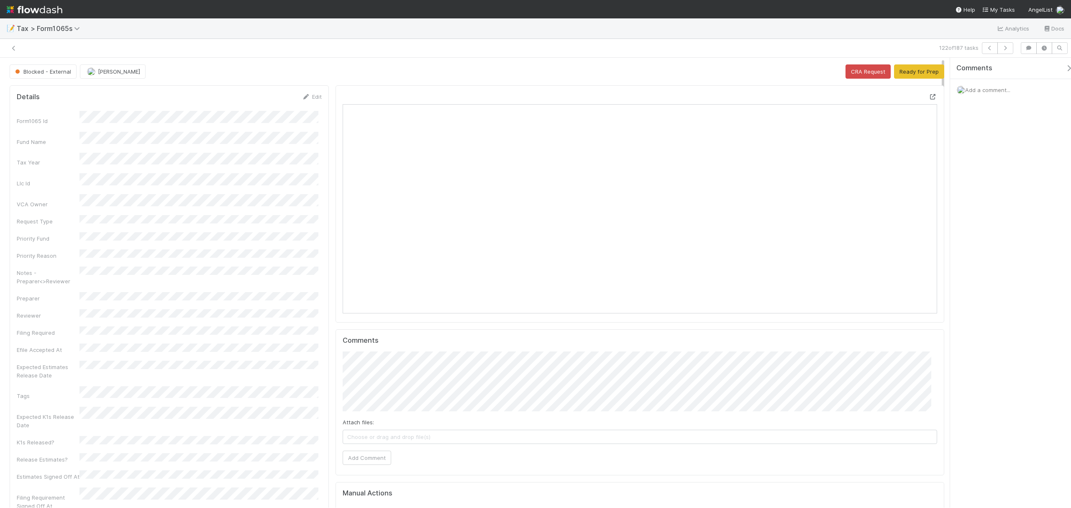
click at [803, 96] on icon at bounding box center [933, 96] width 8 height 5
click at [803, 74] on button "Ready for Prep" at bounding box center [919, 71] width 50 height 14
click at [790, 69] on button "Request Review" at bounding box center [795, 71] width 53 height 14
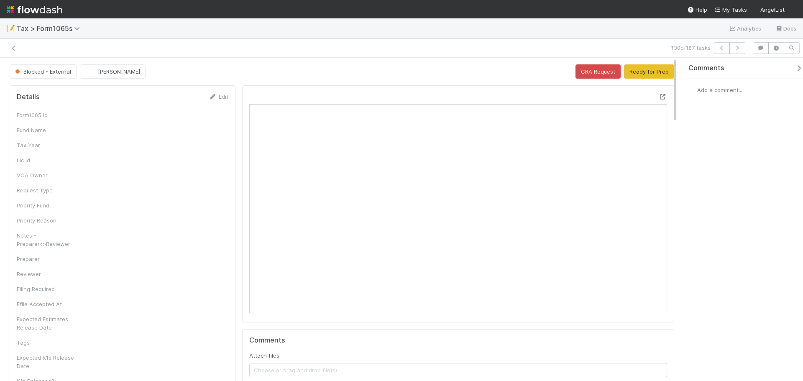
click at [667, 94] on div at bounding box center [663, 96] width 8 height 8
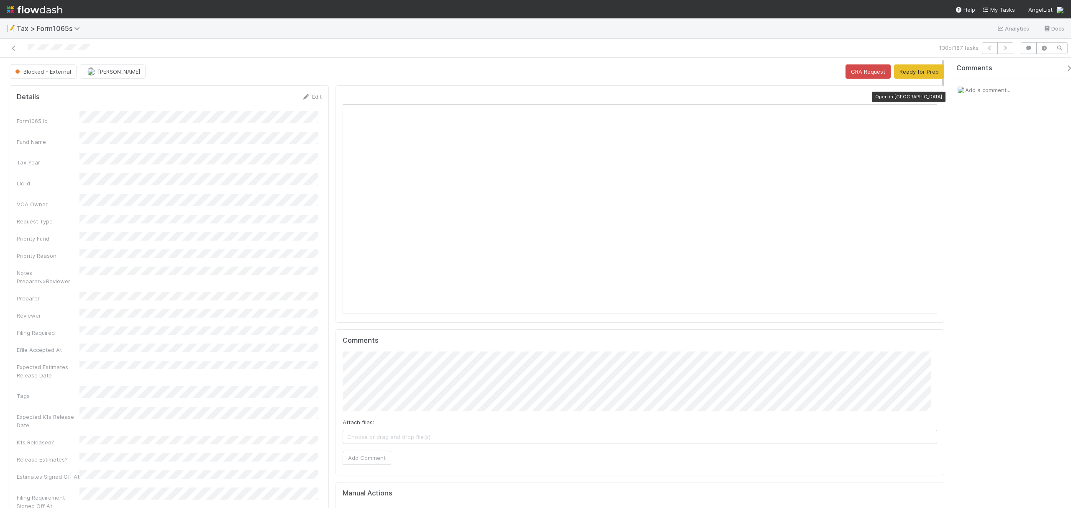
click at [803, 98] on div at bounding box center [929, 98] width 15 height 12
click at [803, 99] on icon at bounding box center [933, 96] width 8 height 5
click at [803, 75] on button "Ready for Prep" at bounding box center [919, 71] width 50 height 14
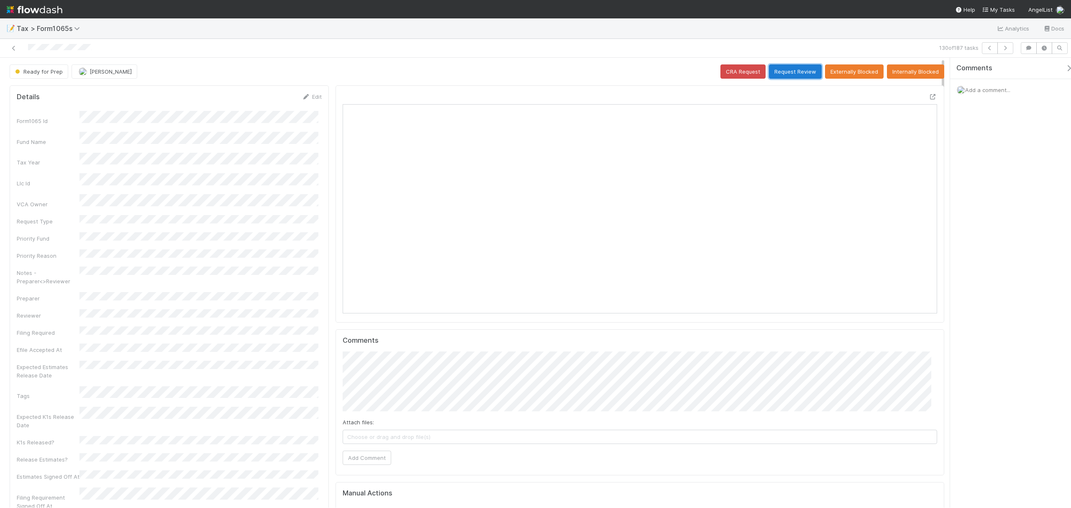
click at [793, 69] on button "Request Review" at bounding box center [795, 71] width 53 height 14
click at [900, 72] on button "Ready for Prep" at bounding box center [919, 71] width 50 height 14
click at [771, 70] on button "Request Review" at bounding box center [795, 71] width 53 height 14
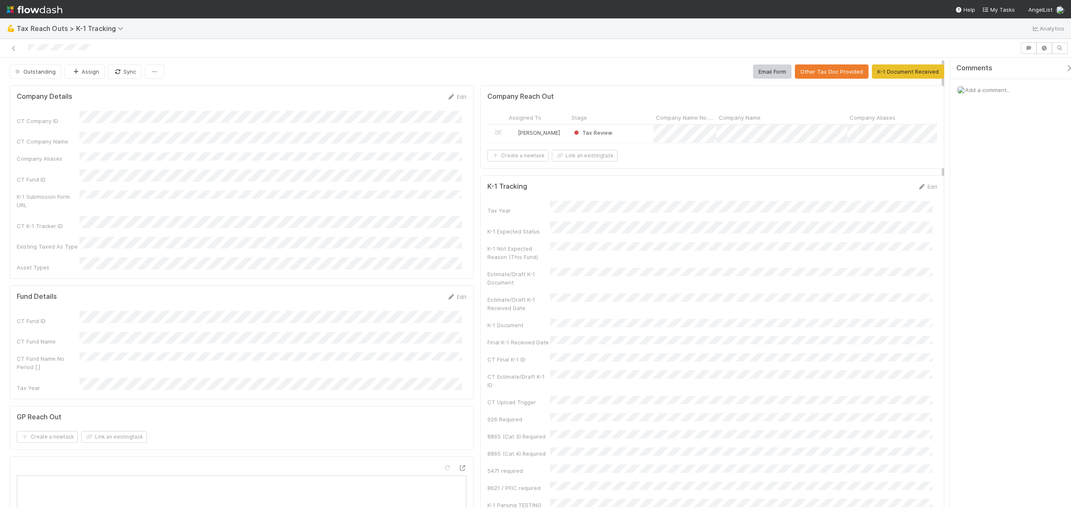
click at [616, 134] on div "Tax Review" at bounding box center [611, 134] width 84 height 18
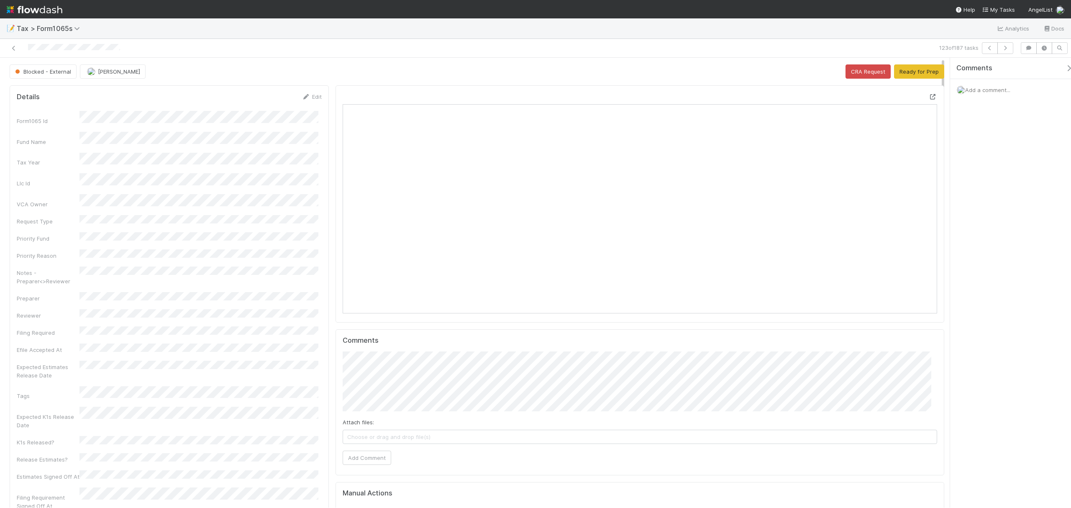
click at [803, 98] on icon at bounding box center [933, 96] width 8 height 5
click at [780, 73] on button "Request Review" at bounding box center [795, 71] width 53 height 14
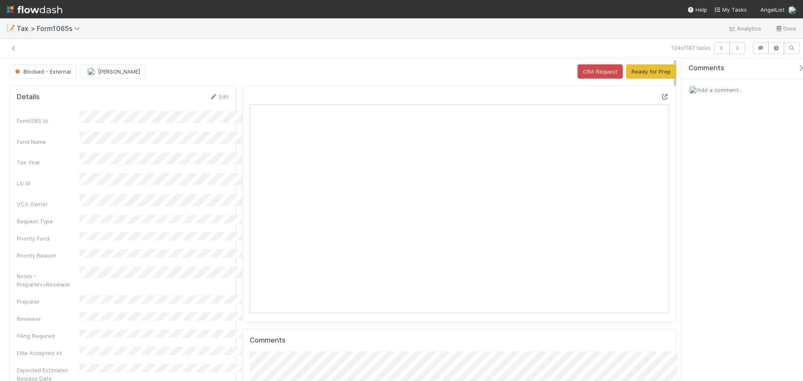
click at [669, 100] on icon at bounding box center [665, 96] width 8 height 5
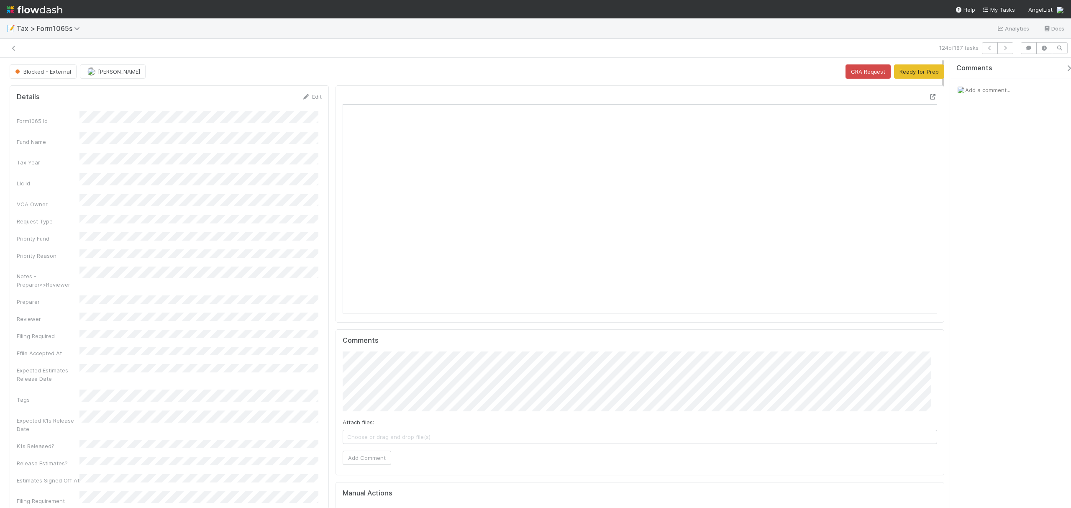
scroll to position [9, 8]
click at [803, 72] on button "Ready for Prep" at bounding box center [919, 71] width 50 height 14
click at [789, 74] on button "Request Review" at bounding box center [795, 71] width 53 height 14
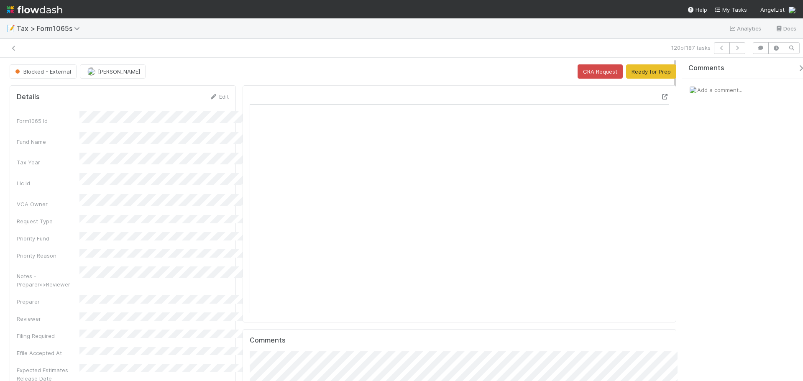
click at [669, 96] on icon at bounding box center [665, 96] width 8 height 5
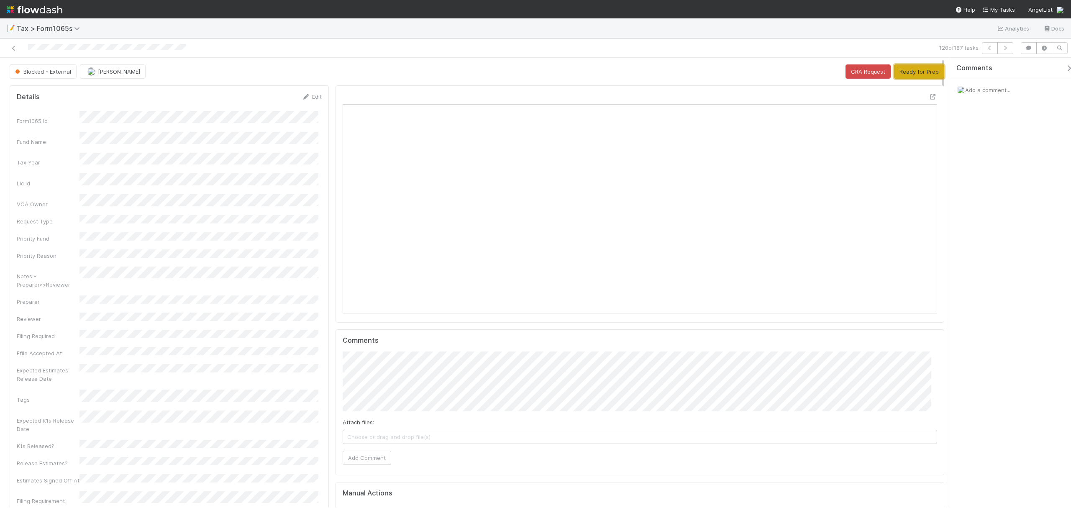
click at [803, 71] on button "Ready for Prep" at bounding box center [919, 71] width 50 height 14
click at [779, 72] on button "Request Review" at bounding box center [795, 71] width 53 height 14
click at [803, 98] on icon at bounding box center [933, 96] width 8 height 5
click at [803, 99] on icon at bounding box center [933, 96] width 8 height 5
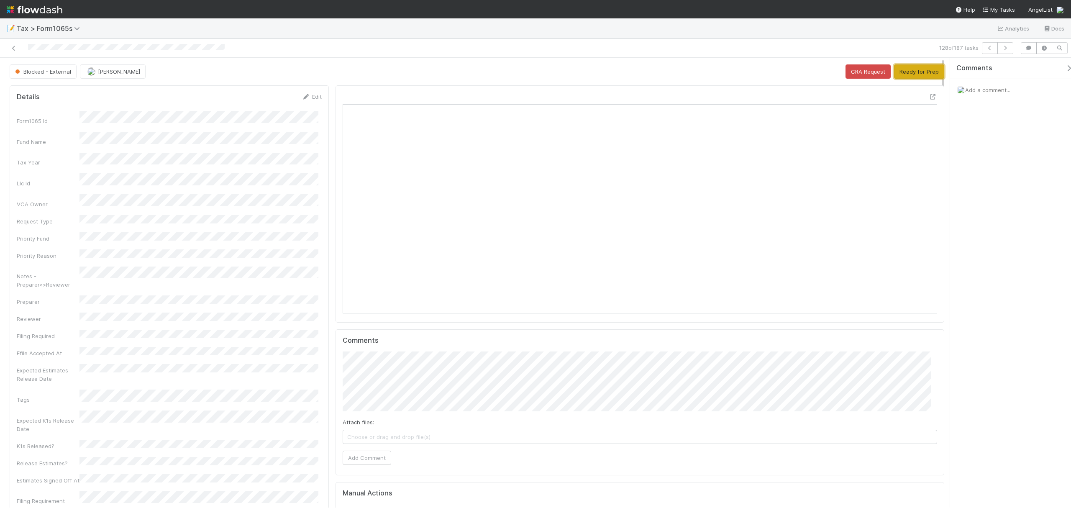
click at [803, 72] on button "Ready for Prep" at bounding box center [919, 71] width 50 height 14
click at [791, 69] on button "Request Review" at bounding box center [795, 71] width 53 height 14
click at [803, 101] on div at bounding box center [933, 96] width 8 height 8
click at [803, 77] on button "Ready for Prep" at bounding box center [919, 71] width 50 height 14
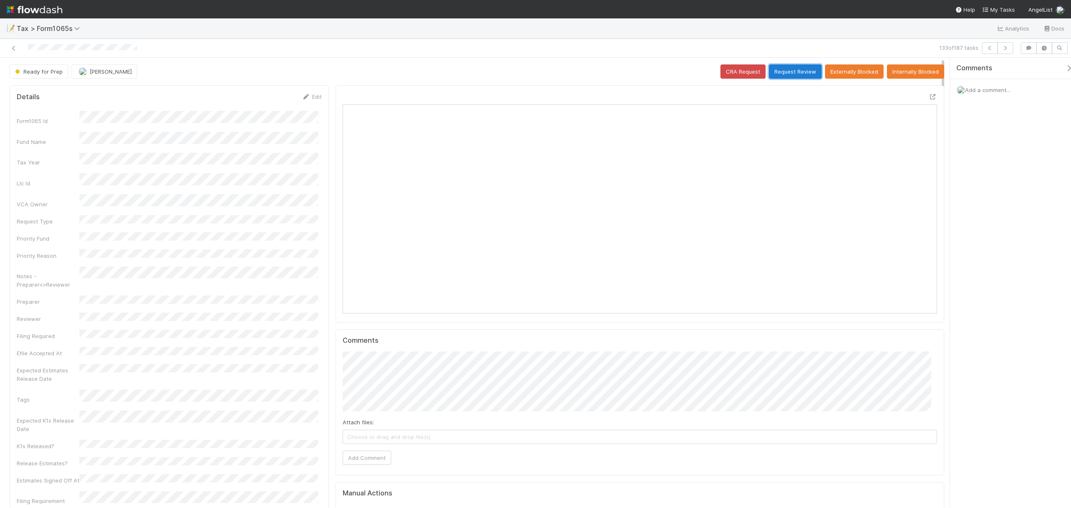
click at [775, 68] on button "Request Review" at bounding box center [795, 71] width 53 height 14
click at [803, 99] on icon at bounding box center [933, 96] width 8 height 5
click at [803, 72] on button "Ready for Prep" at bounding box center [919, 71] width 50 height 14
click at [775, 72] on button "Request Review" at bounding box center [795, 71] width 53 height 14
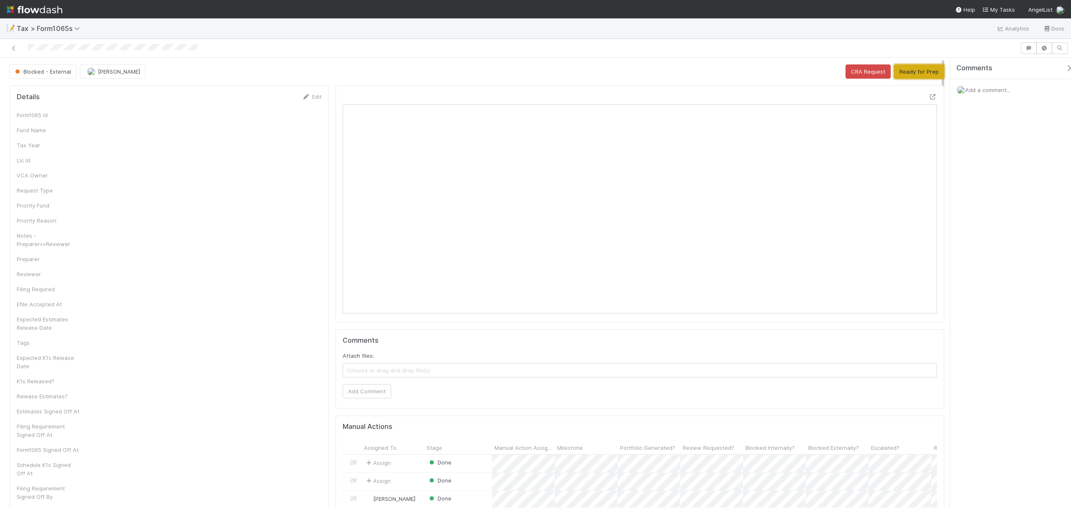
click at [913, 74] on button "Ready for Prep" at bounding box center [919, 71] width 50 height 14
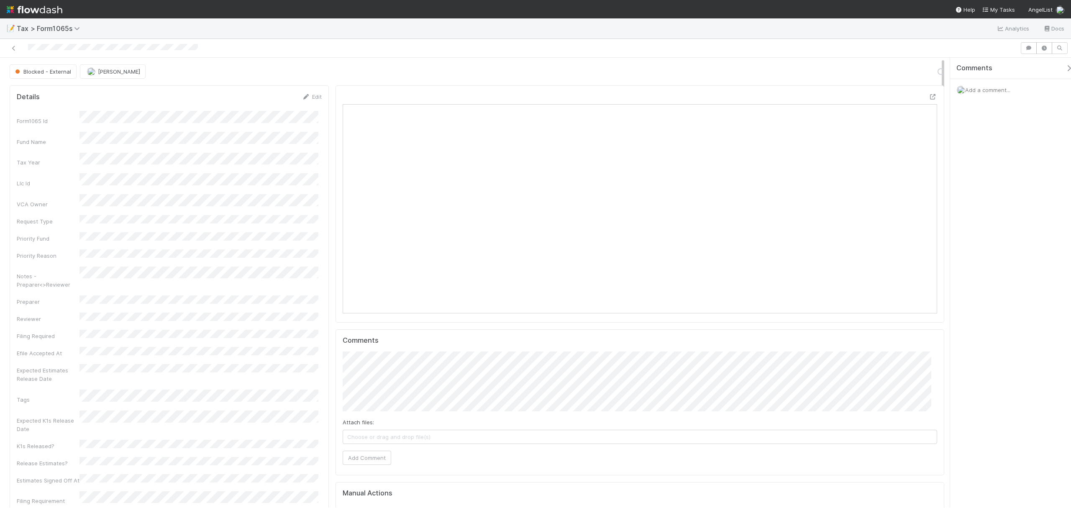
scroll to position [161, 580]
click at [776, 69] on button "Request Review" at bounding box center [795, 71] width 53 height 14
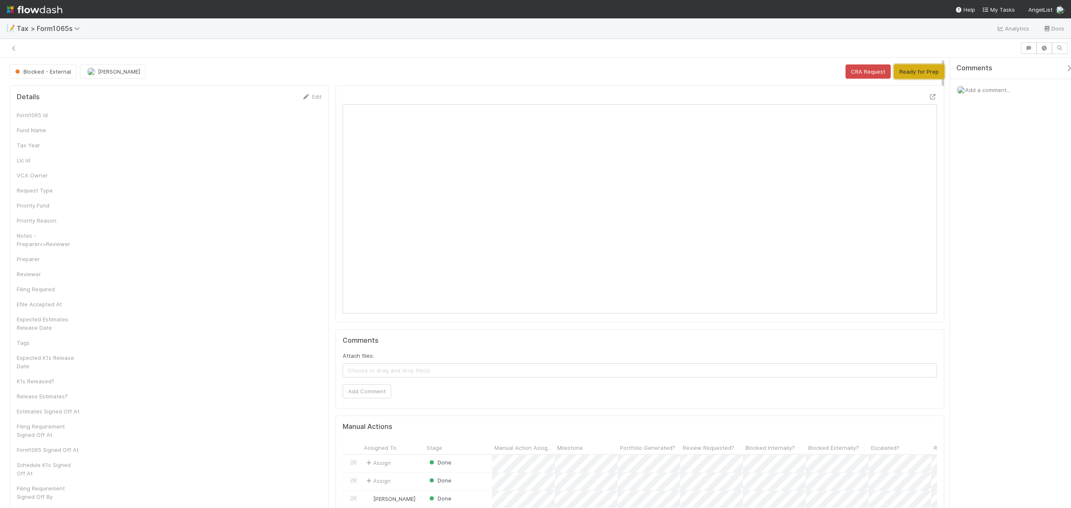
click at [906, 73] on button "Ready for Prep" at bounding box center [919, 71] width 50 height 14
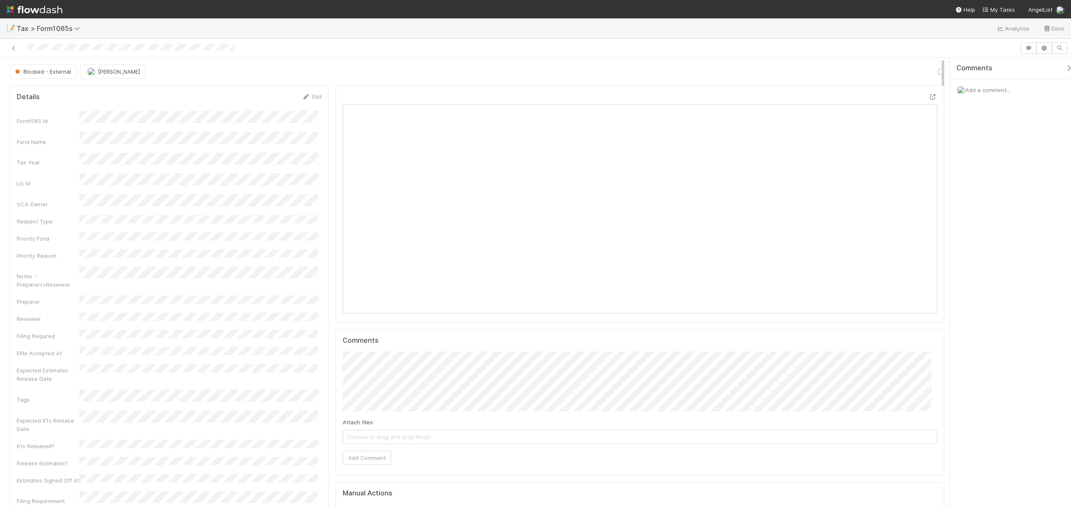
scroll to position [161, 580]
click at [773, 75] on button "Request Review" at bounding box center [795, 71] width 53 height 14
click at [906, 72] on button "Ready for Prep" at bounding box center [919, 71] width 50 height 14
click at [786, 69] on button "Request Review" at bounding box center [795, 71] width 53 height 14
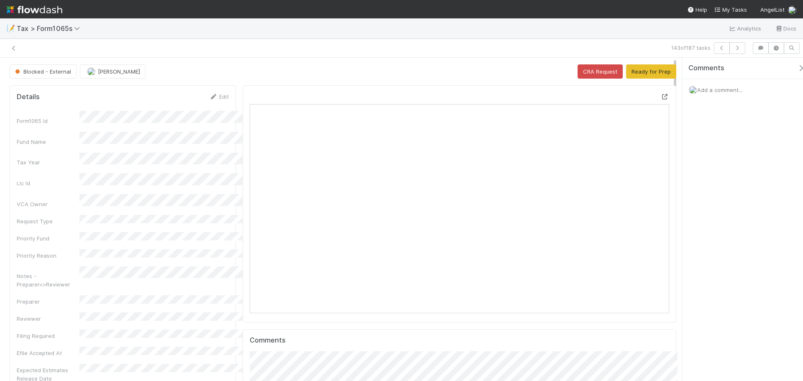
click at [669, 97] on icon at bounding box center [665, 96] width 8 height 5
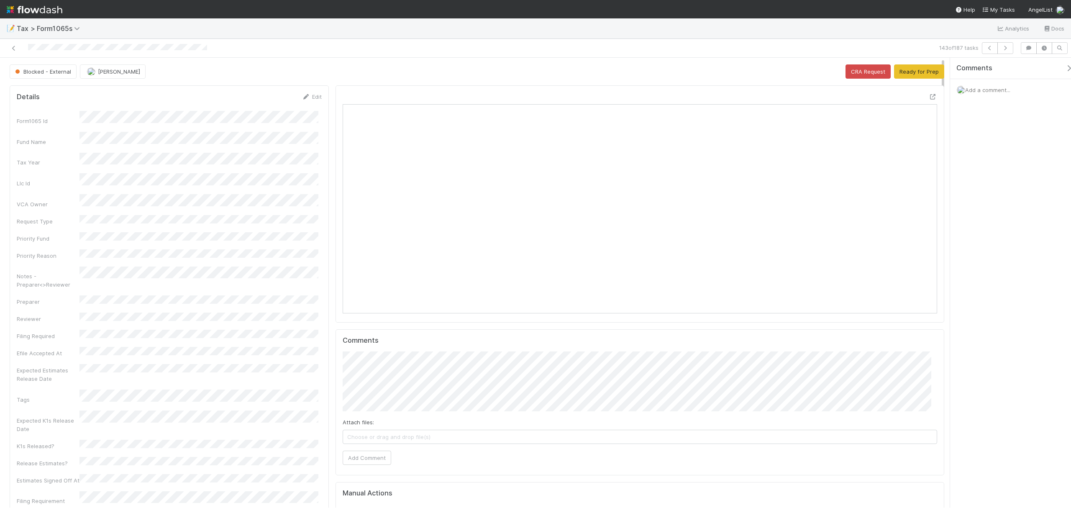
scroll to position [9, 8]
click at [803, 68] on button "Ready for Prep" at bounding box center [919, 71] width 50 height 14
drag, startPoint x: 780, startPoint y: 71, endPoint x: 727, endPoint y: 32, distance: 66.2
click at [780, 71] on button "Request Review" at bounding box center [795, 71] width 53 height 14
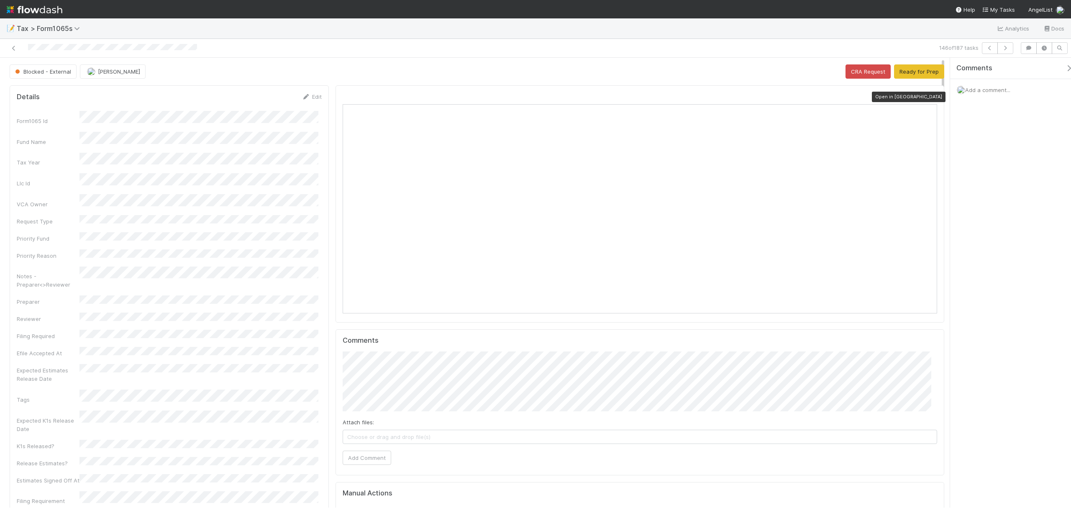
click at [803, 96] on icon at bounding box center [933, 96] width 8 height 5
click at [803, 97] on icon at bounding box center [933, 96] width 8 height 5
click at [803, 73] on button "Ready for Prep" at bounding box center [919, 71] width 50 height 14
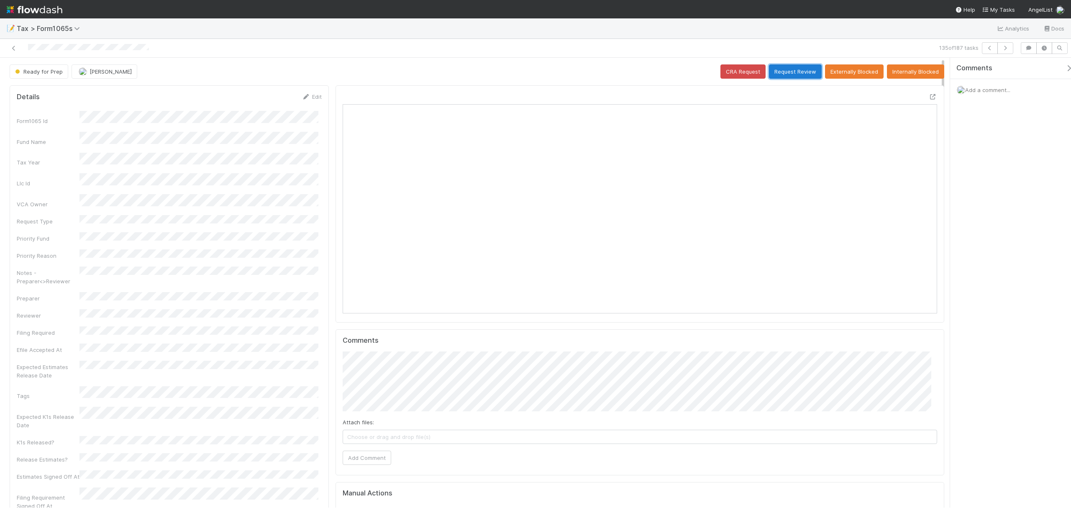
click at [787, 69] on button "Request Review" at bounding box center [795, 71] width 53 height 14
click at [803, 97] on icon at bounding box center [933, 96] width 8 height 5
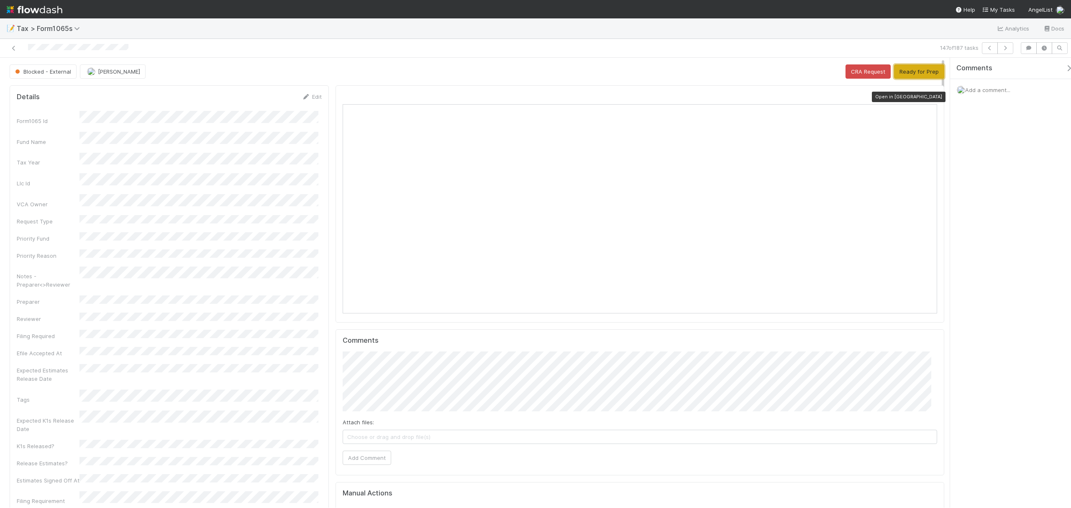
click at [803, 68] on button "Ready for Prep" at bounding box center [919, 71] width 50 height 14
click at [771, 75] on button "Request Review" at bounding box center [795, 71] width 53 height 14
click at [803, 97] on icon at bounding box center [933, 96] width 8 height 5
click at [803, 73] on button "Ready for Prep" at bounding box center [919, 71] width 50 height 14
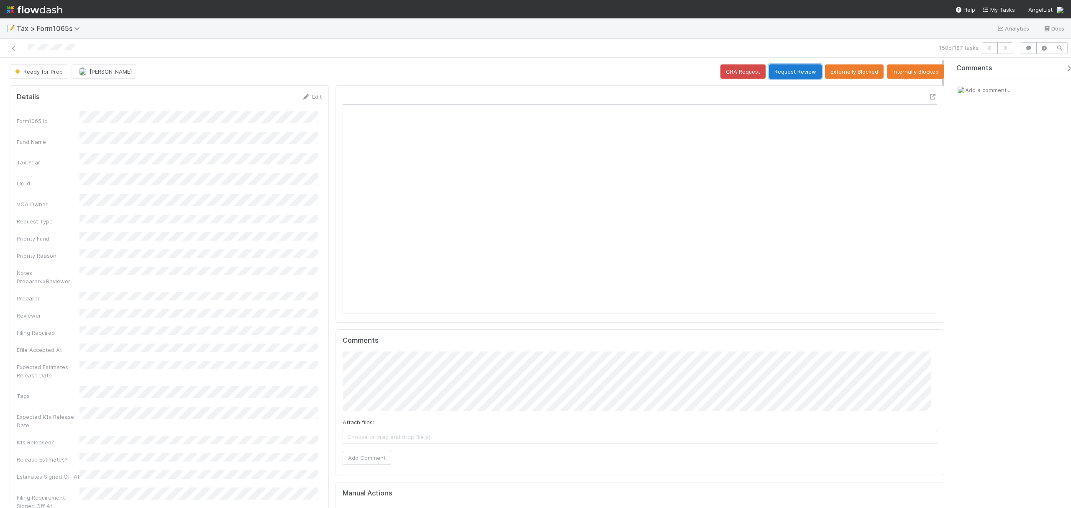
click at [795, 67] on button "Request Review" at bounding box center [795, 71] width 53 height 14
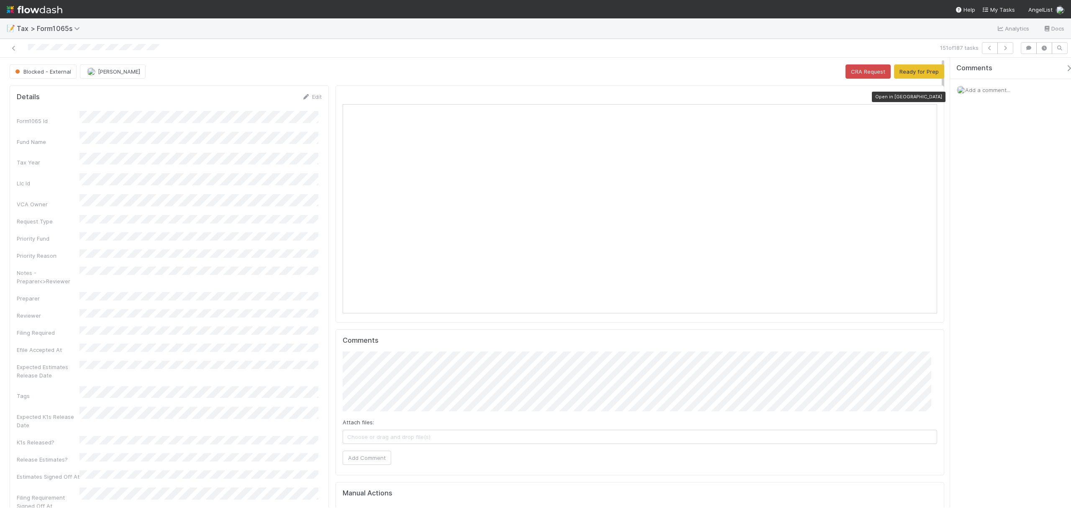
click at [803, 95] on icon at bounding box center [933, 96] width 8 height 5
click at [904, 72] on button "Ready for Prep" at bounding box center [919, 71] width 50 height 14
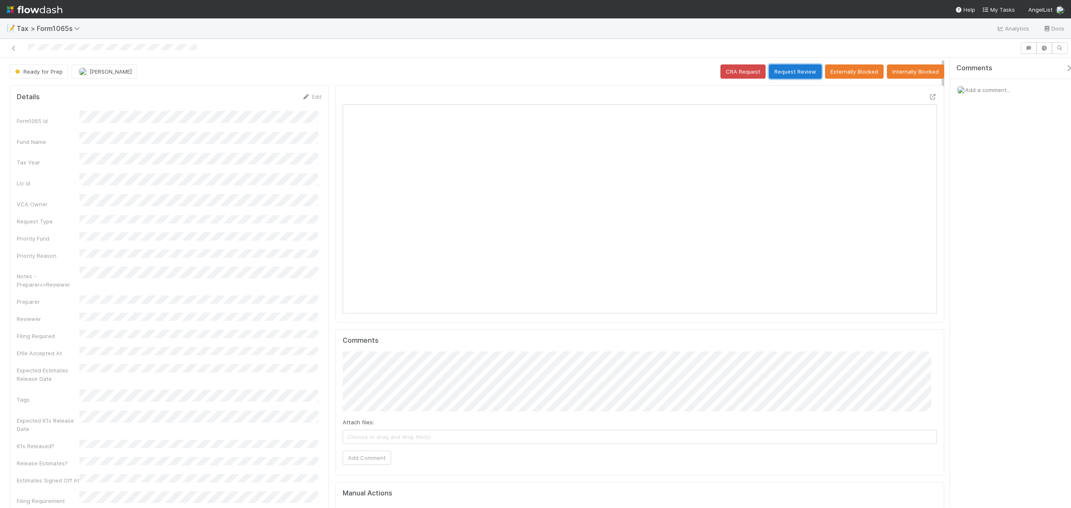
click at [782, 72] on button "Request Review" at bounding box center [795, 71] width 53 height 14
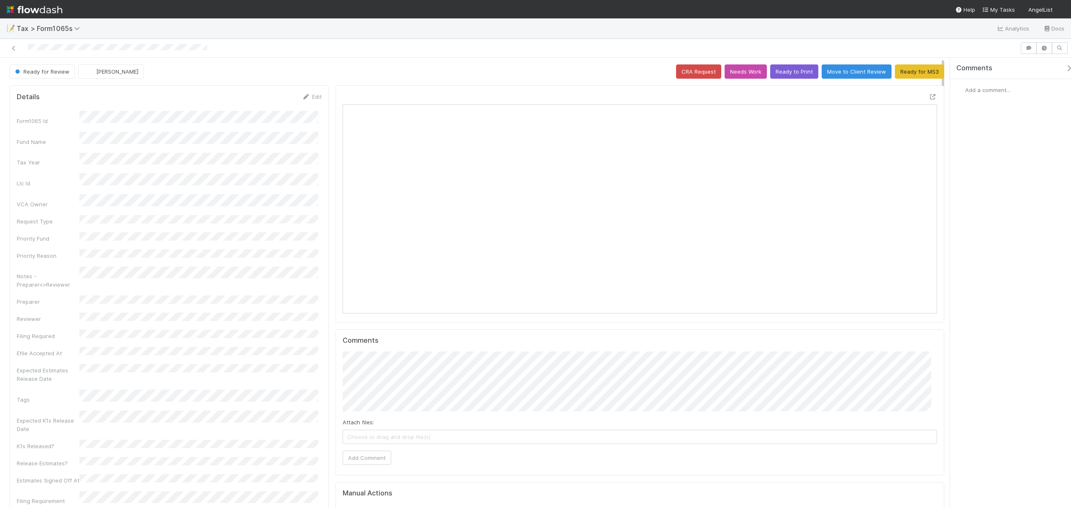
scroll to position [161, 580]
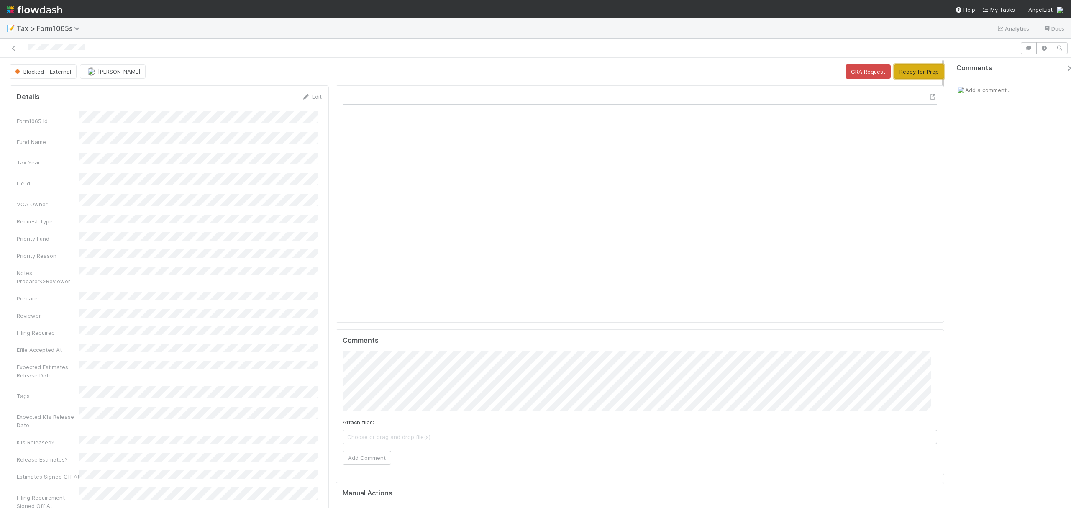
click at [905, 74] on button "Ready for Prep" at bounding box center [919, 71] width 50 height 14
click at [778, 68] on button "Request Review" at bounding box center [795, 71] width 53 height 14
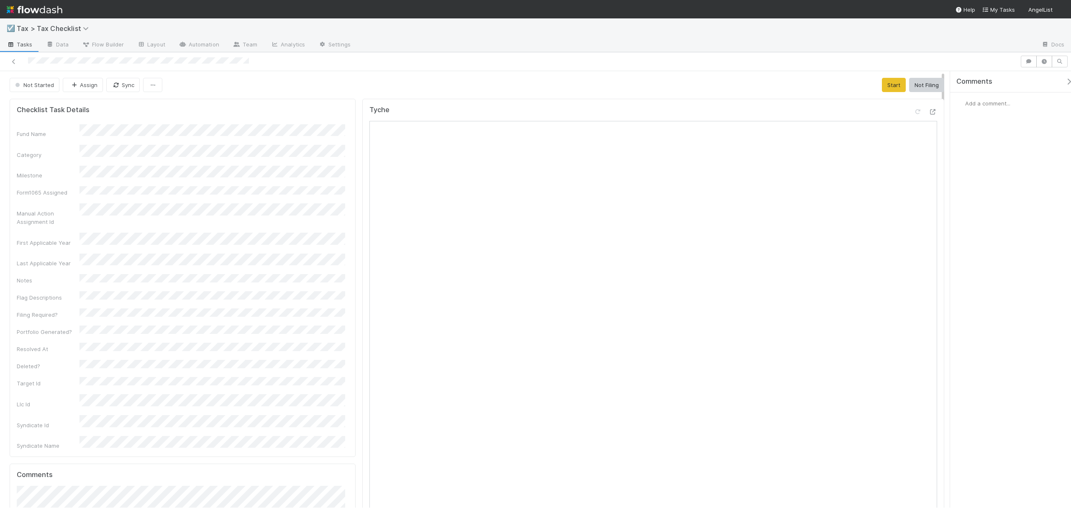
drag, startPoint x: 943, startPoint y: 150, endPoint x: 938, endPoint y: 126, distance: 24.4
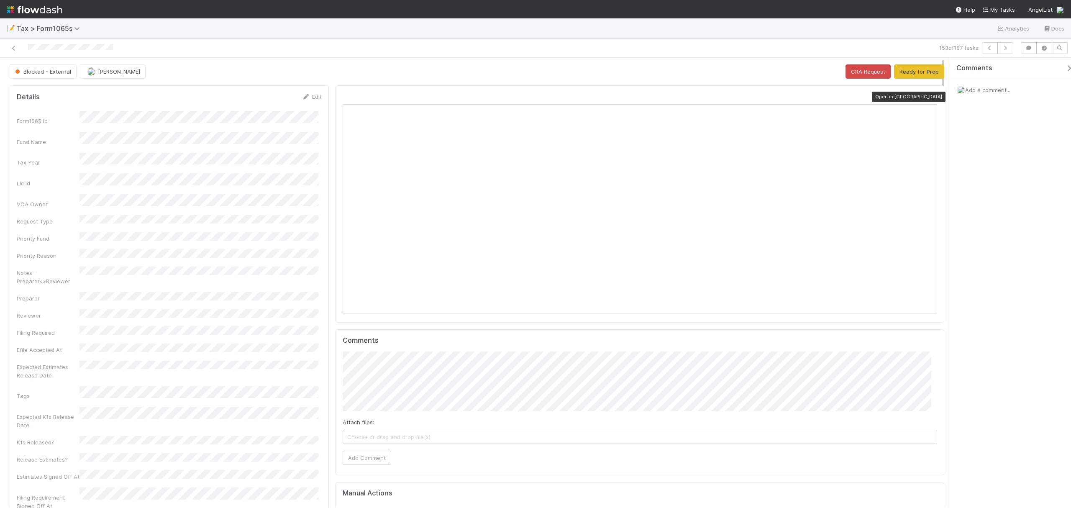
click at [803, 97] on icon at bounding box center [933, 96] width 8 height 5
click at [803, 71] on button "Ready for Prep" at bounding box center [919, 71] width 50 height 14
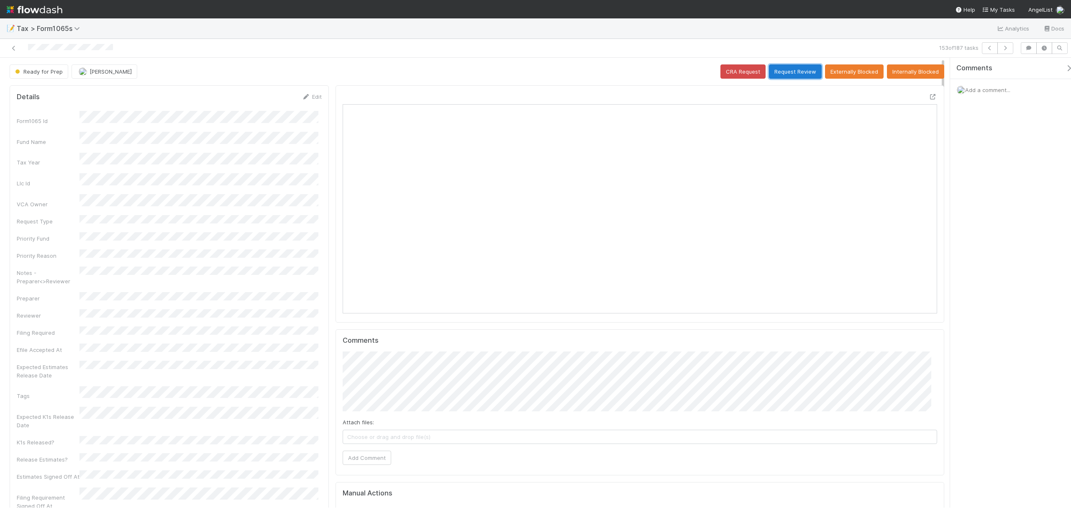
click at [799, 72] on button "Request Review" at bounding box center [795, 71] width 53 height 14
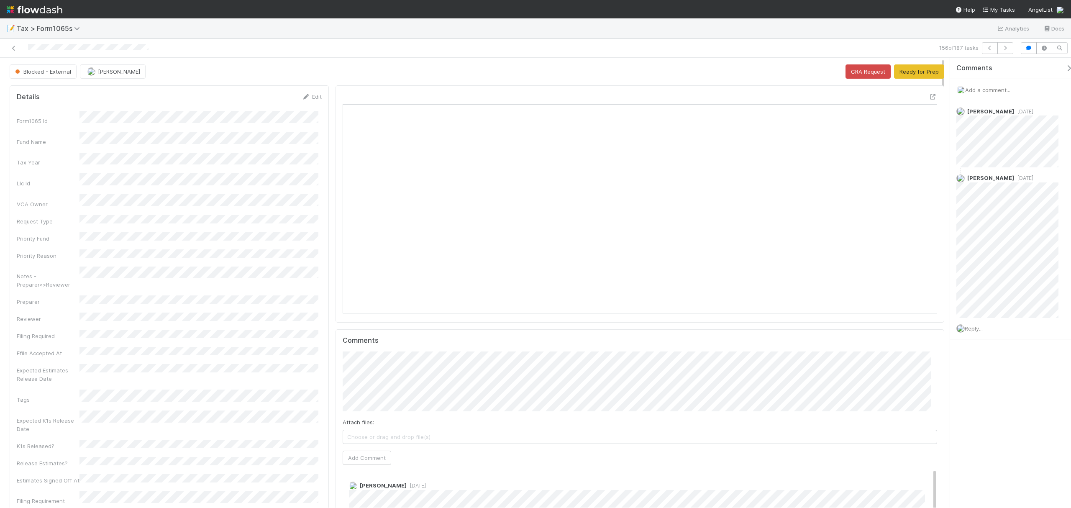
scroll to position [161, 580]
click at [803, 98] on icon at bounding box center [933, 96] width 8 height 5
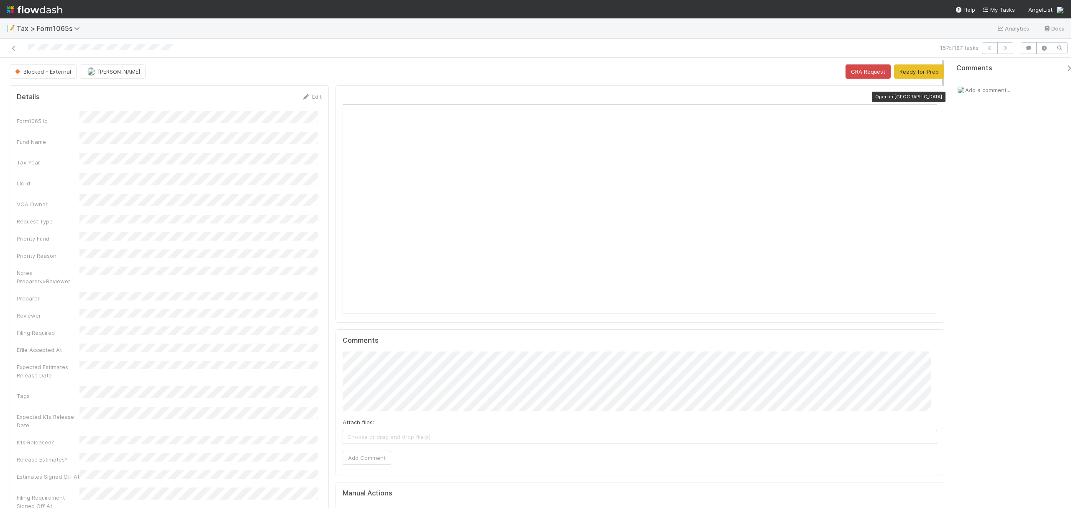
click at [803, 100] on icon at bounding box center [933, 96] width 8 height 5
click at [803, 97] on icon at bounding box center [933, 96] width 8 height 5
